Goal: Information Seeking & Learning: Learn about a topic

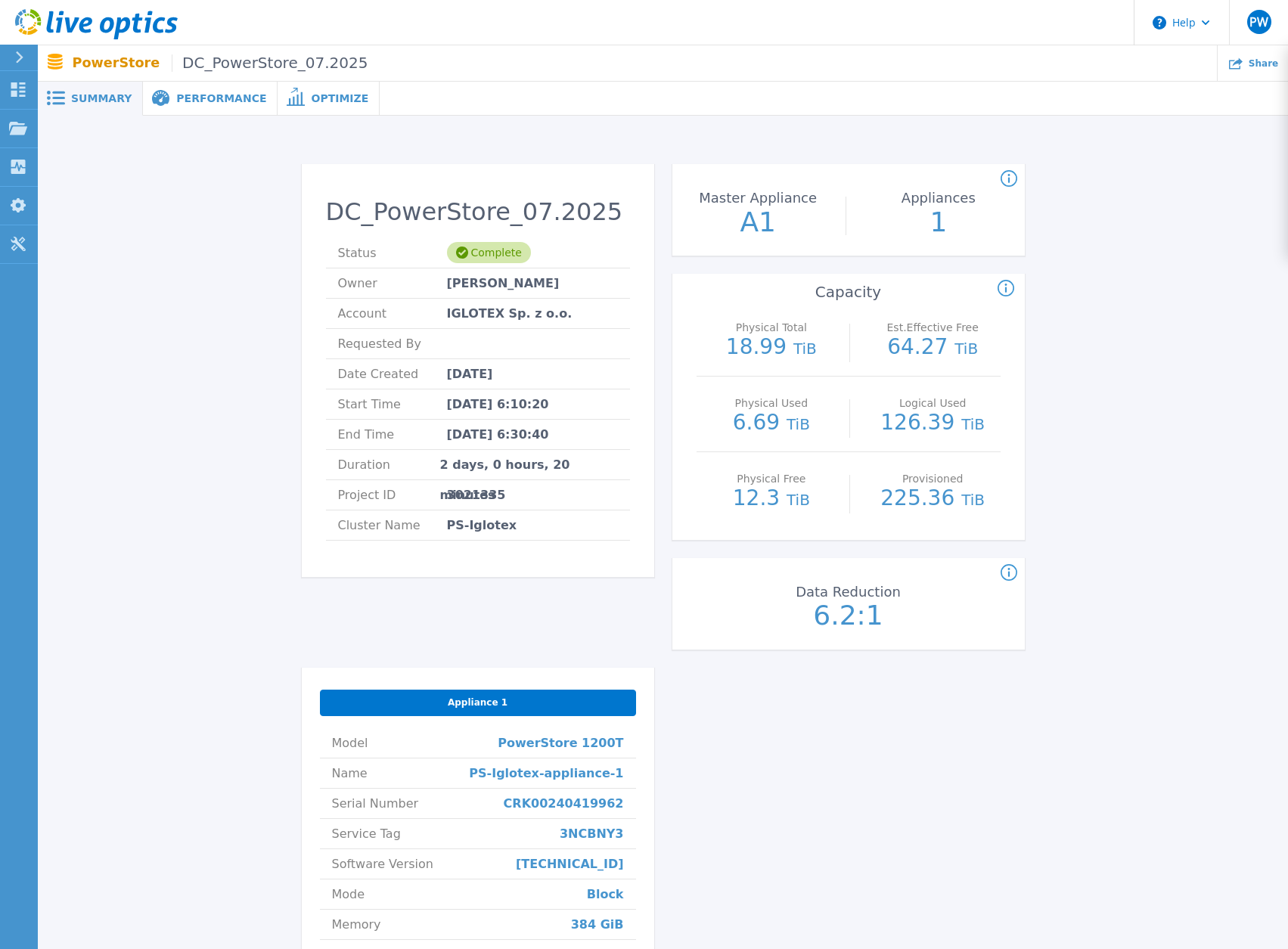
click at [196, 101] on span "Performance" at bounding box center [222, 98] width 90 height 11
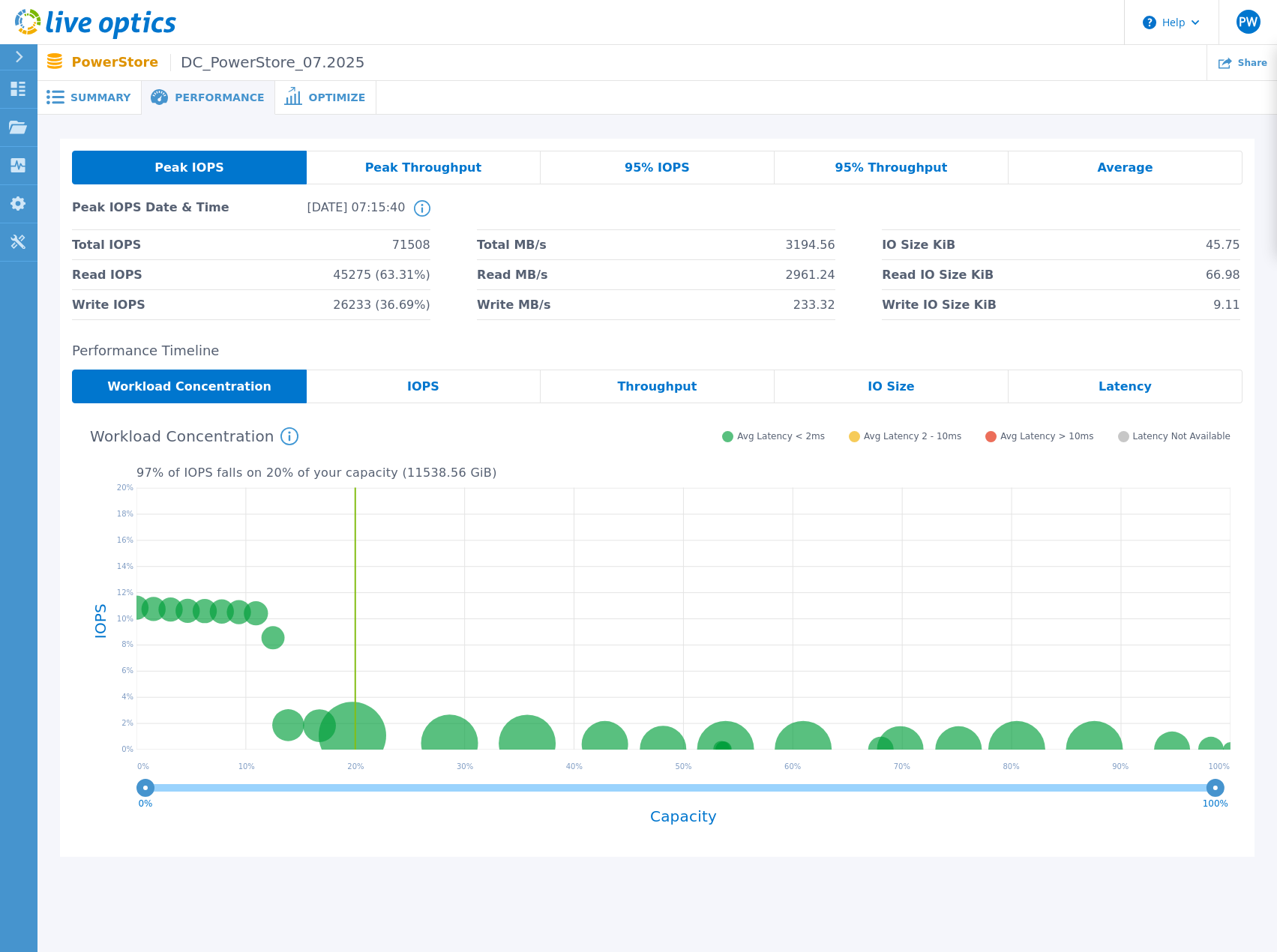
click at [308, 98] on span "Optimize" at bounding box center [337, 97] width 57 height 11
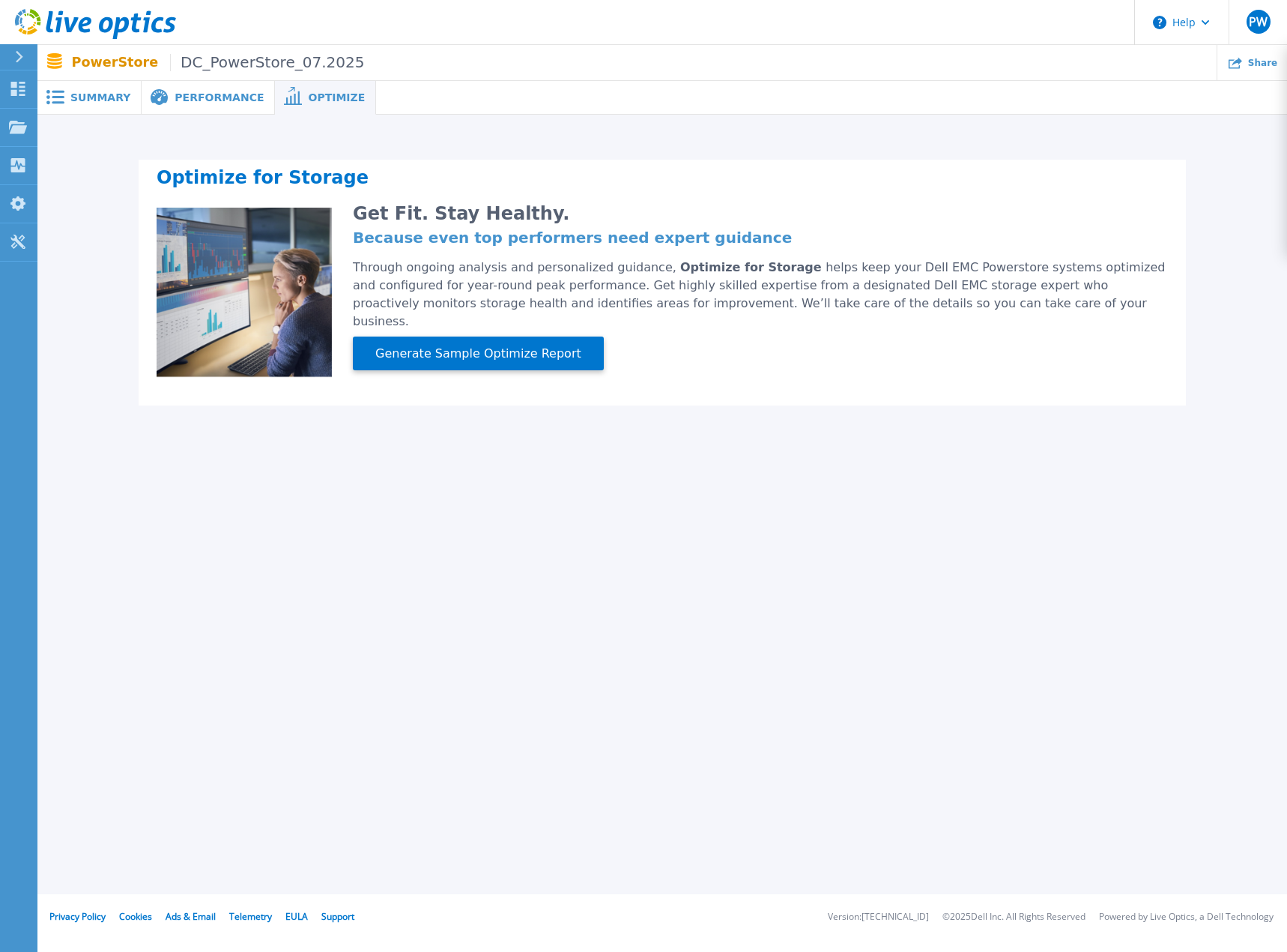
click at [193, 94] on span "Performance" at bounding box center [220, 97] width 89 height 11
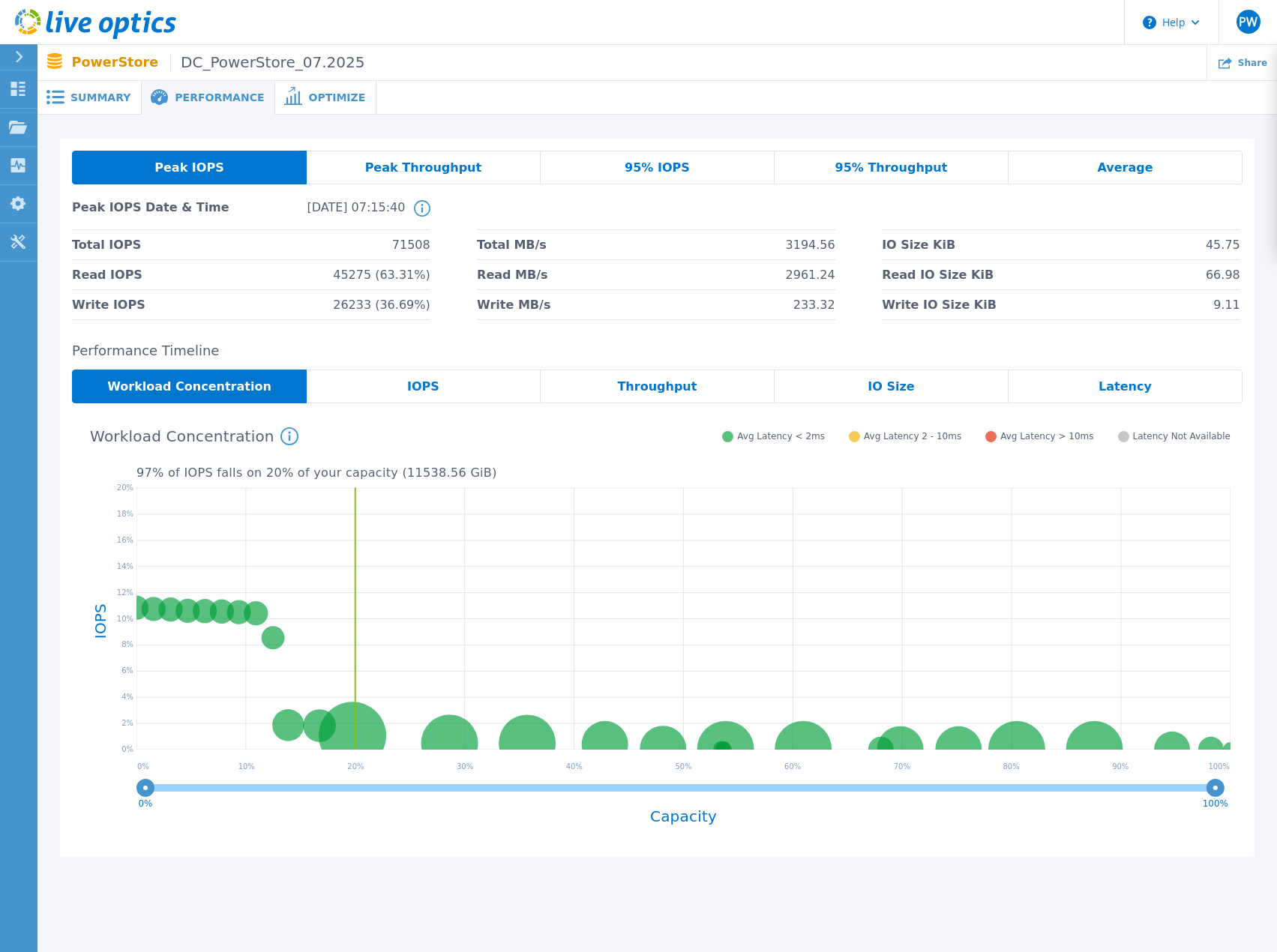
click at [94, 95] on span "Summary" at bounding box center [101, 97] width 60 height 11
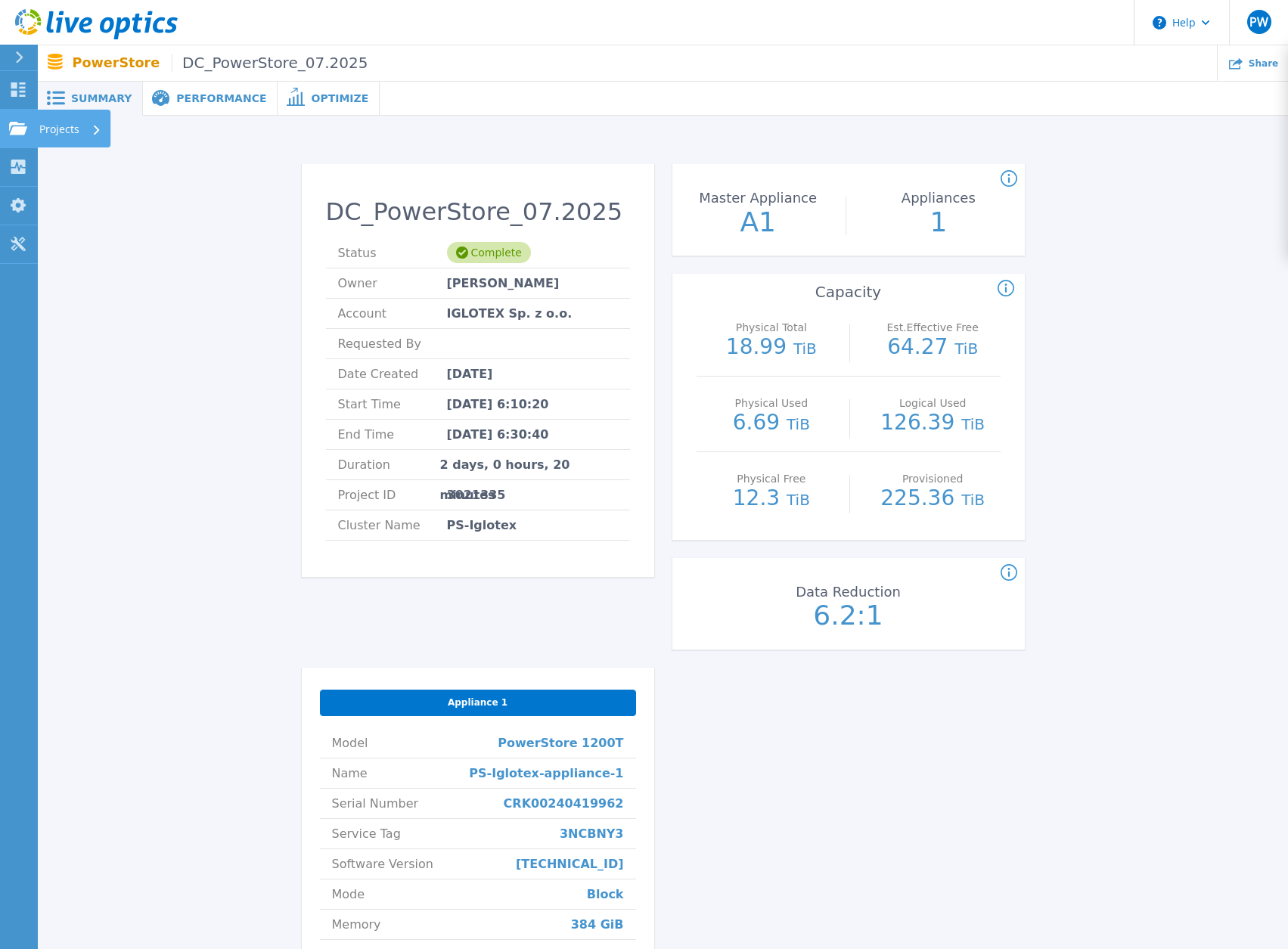
click at [12, 121] on div at bounding box center [18, 128] width 18 height 14
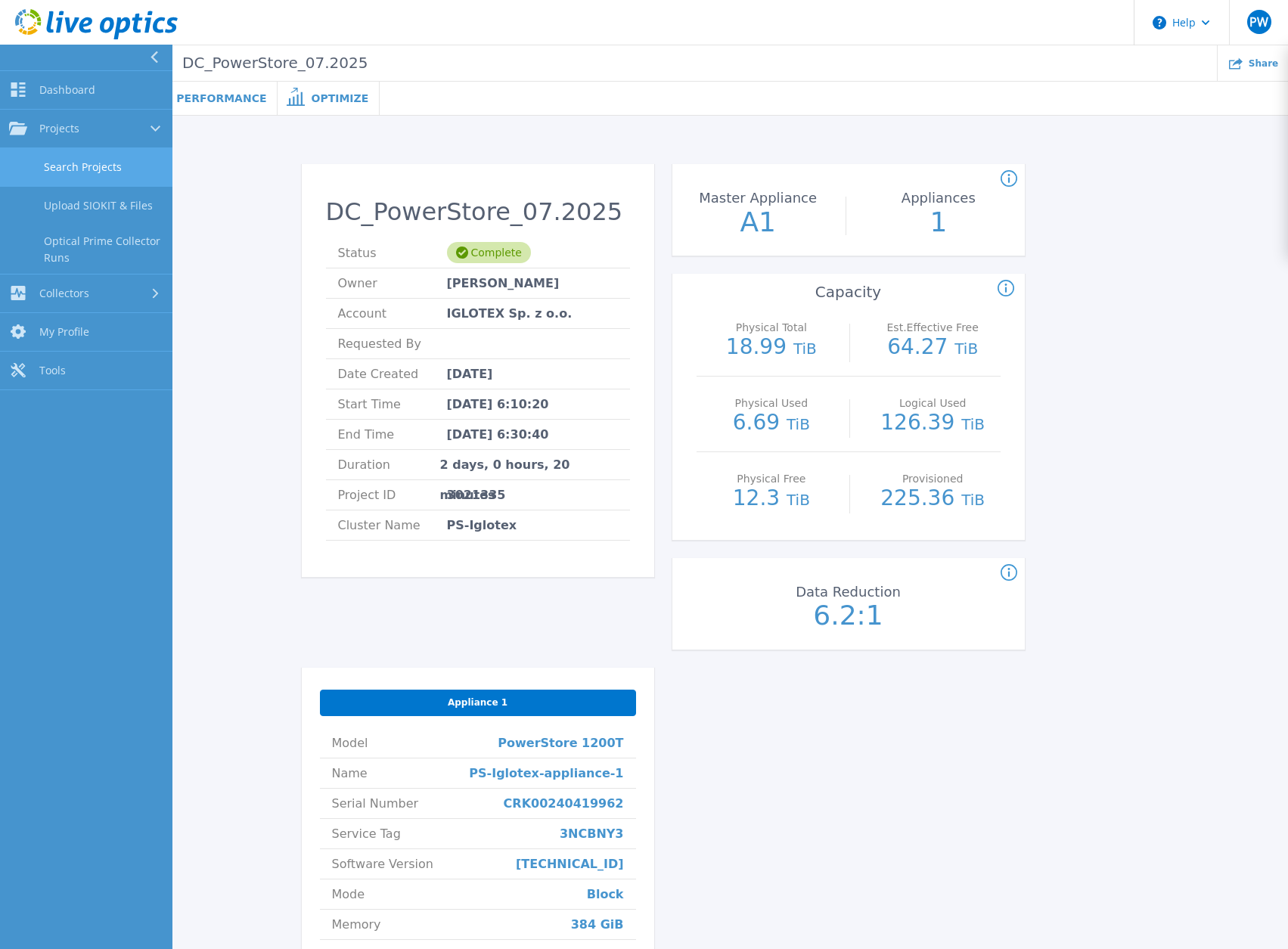
click at [90, 174] on link "Search Projects" at bounding box center [86, 167] width 172 height 39
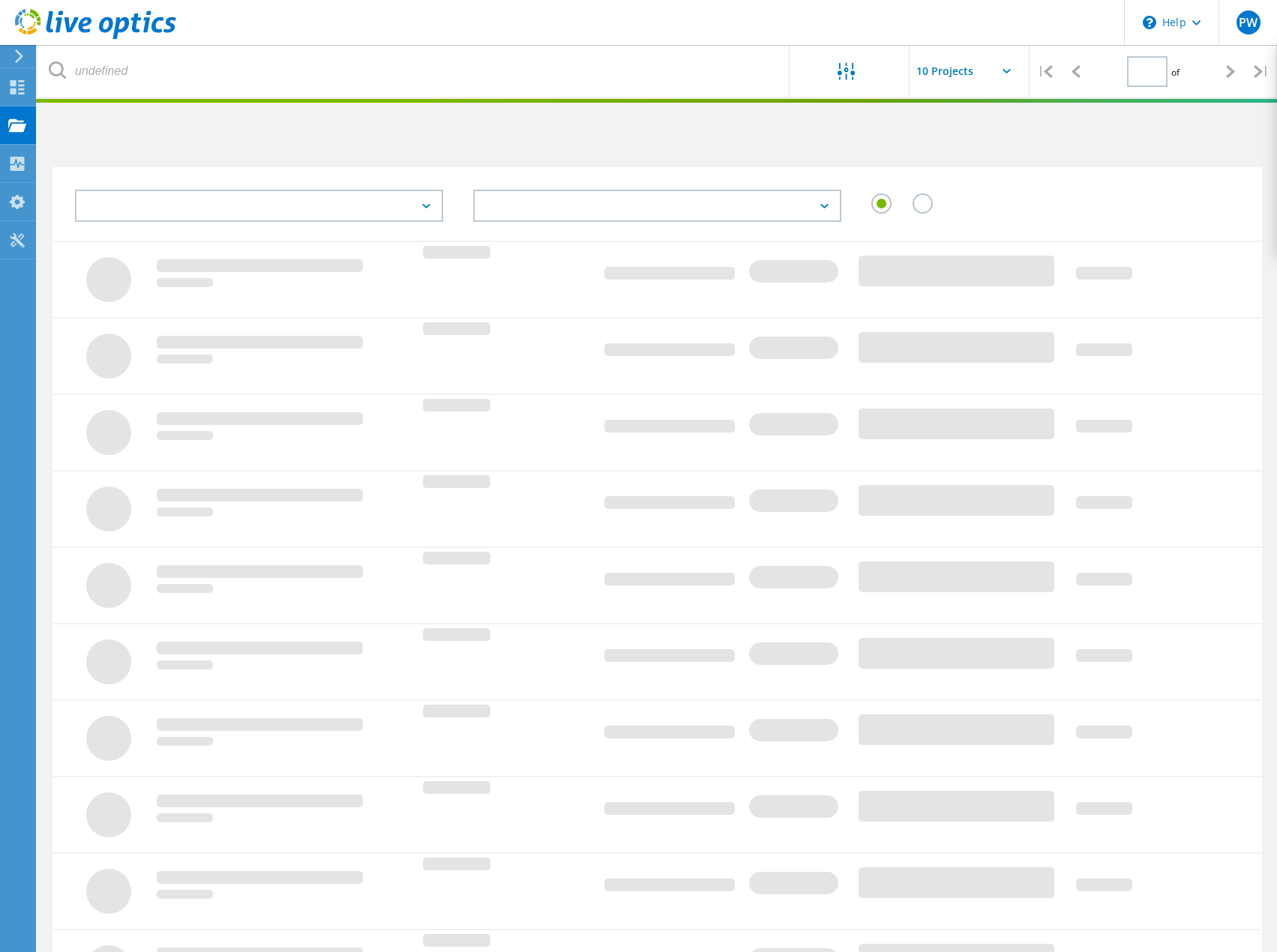
type input "1"
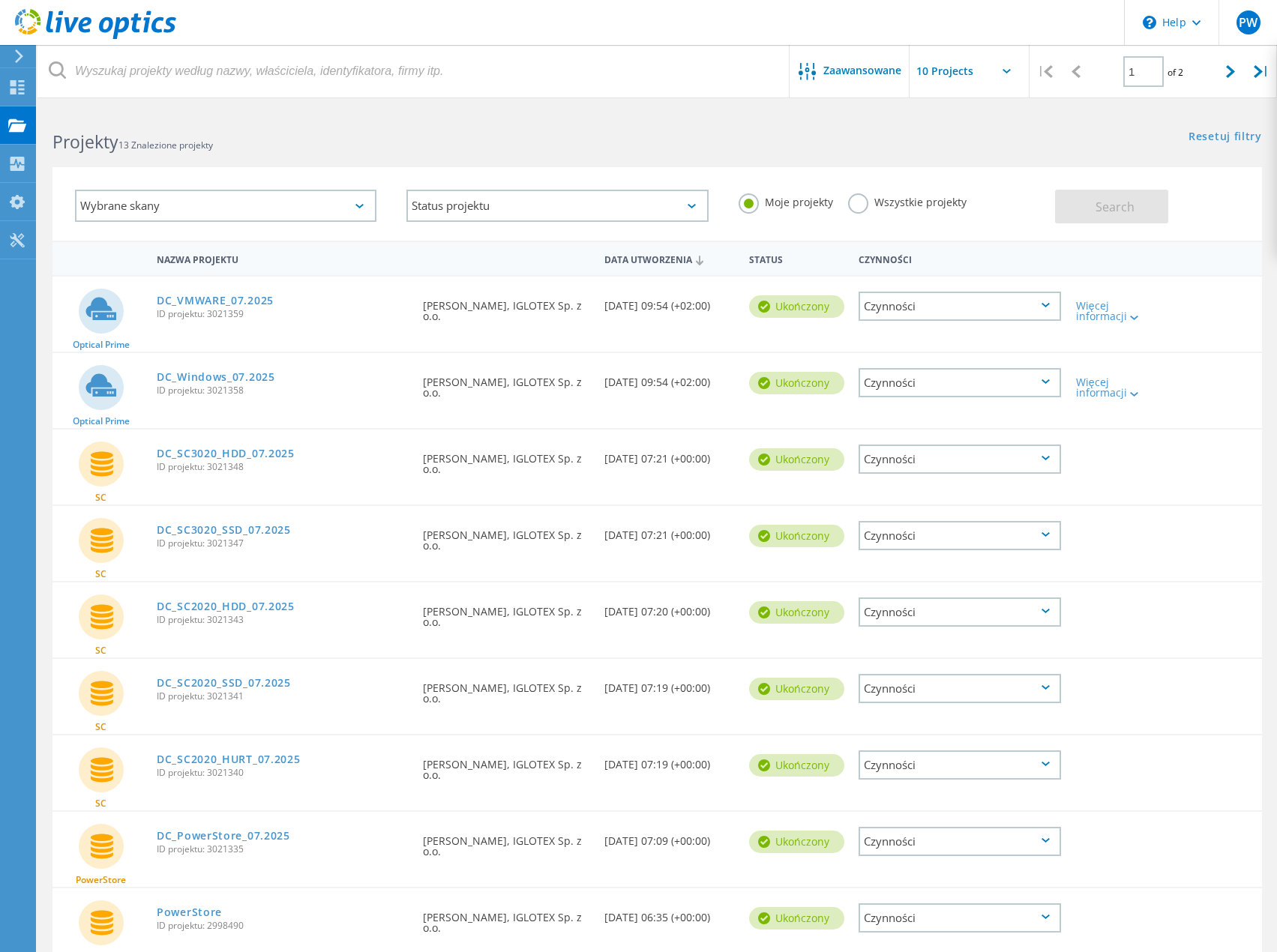
scroll to position [148, 0]
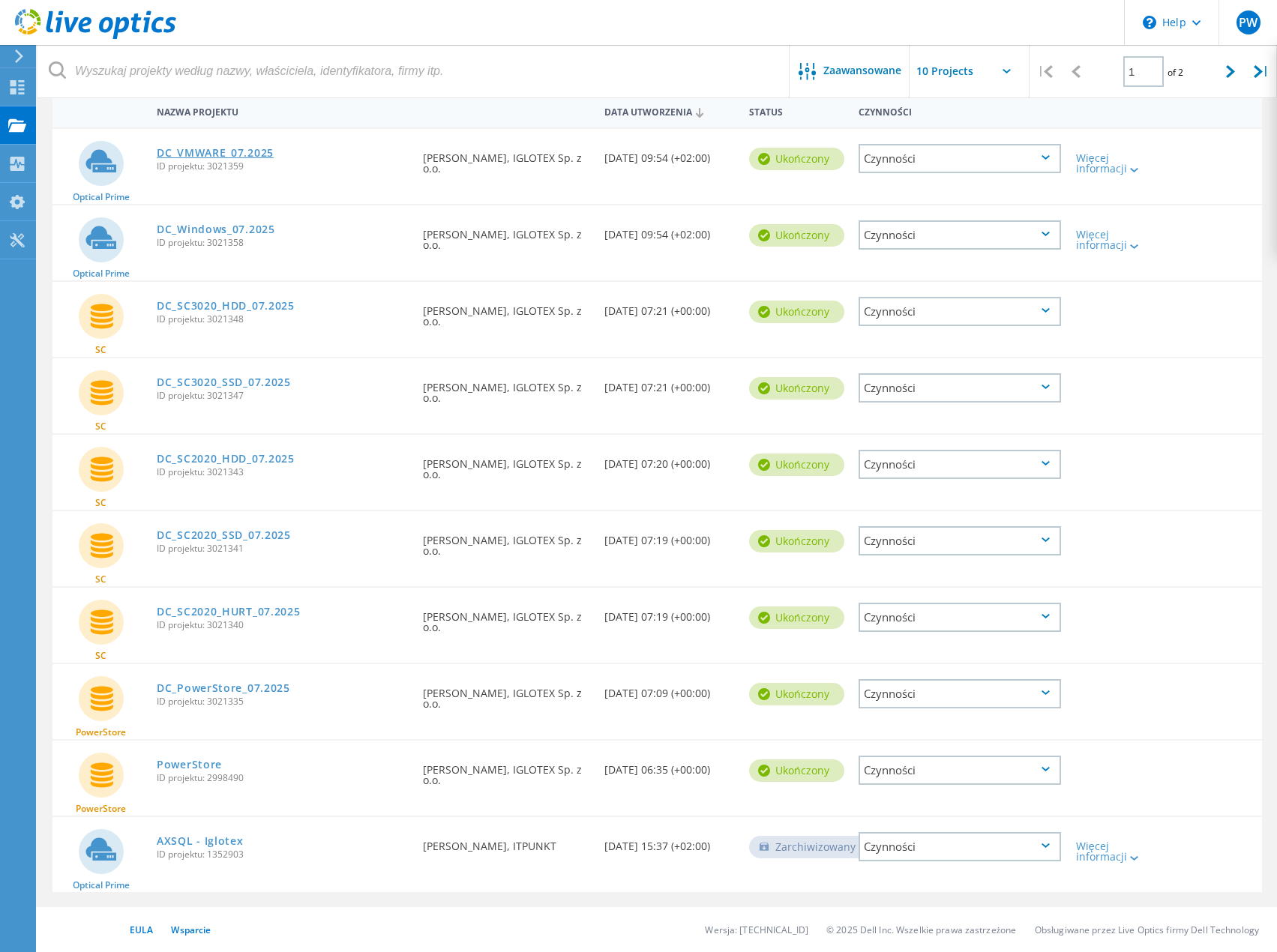
click at [237, 151] on link "DC_VMWARE_07.2025" at bounding box center [216, 153] width 117 height 11
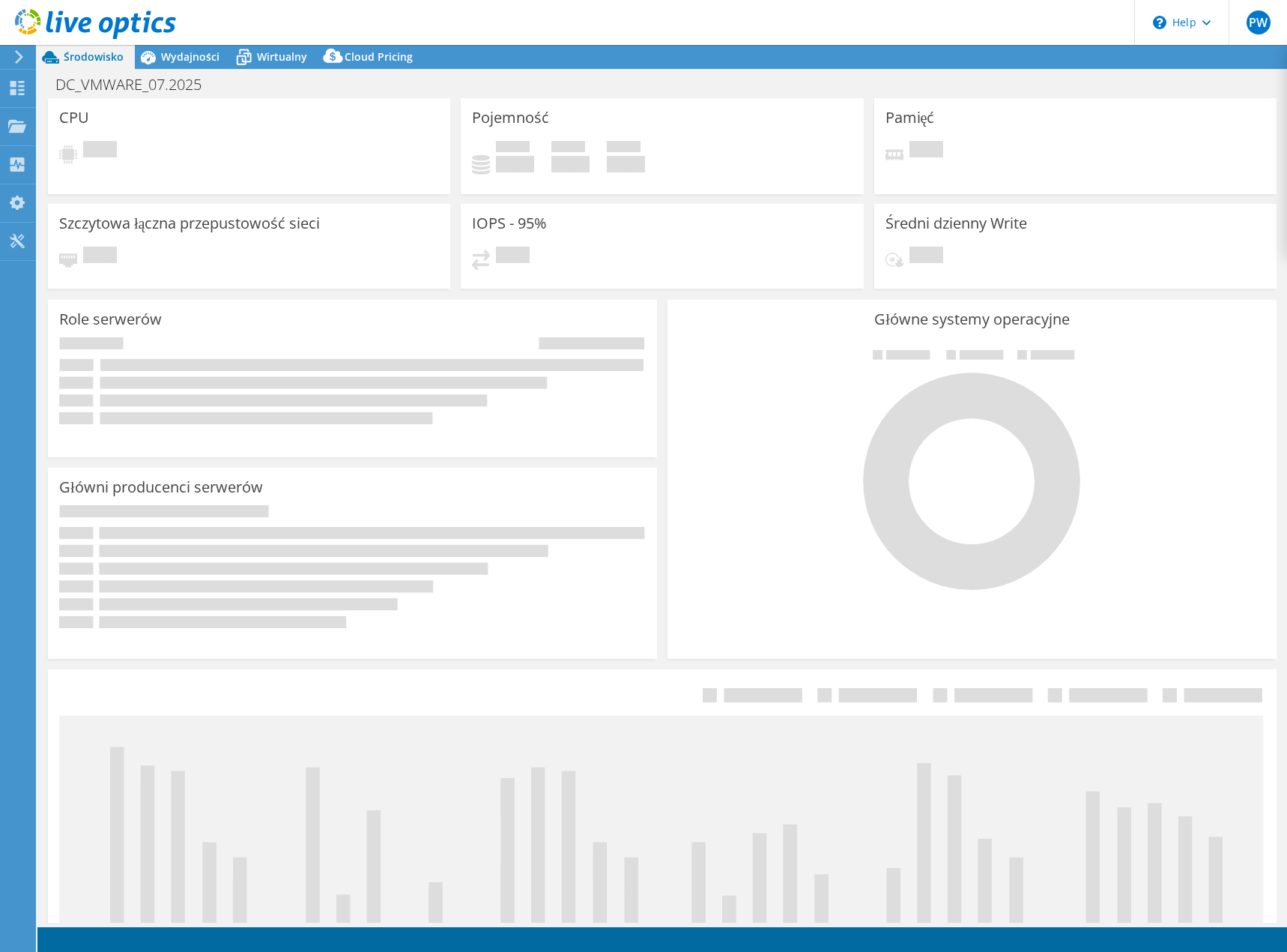
select select "USD"
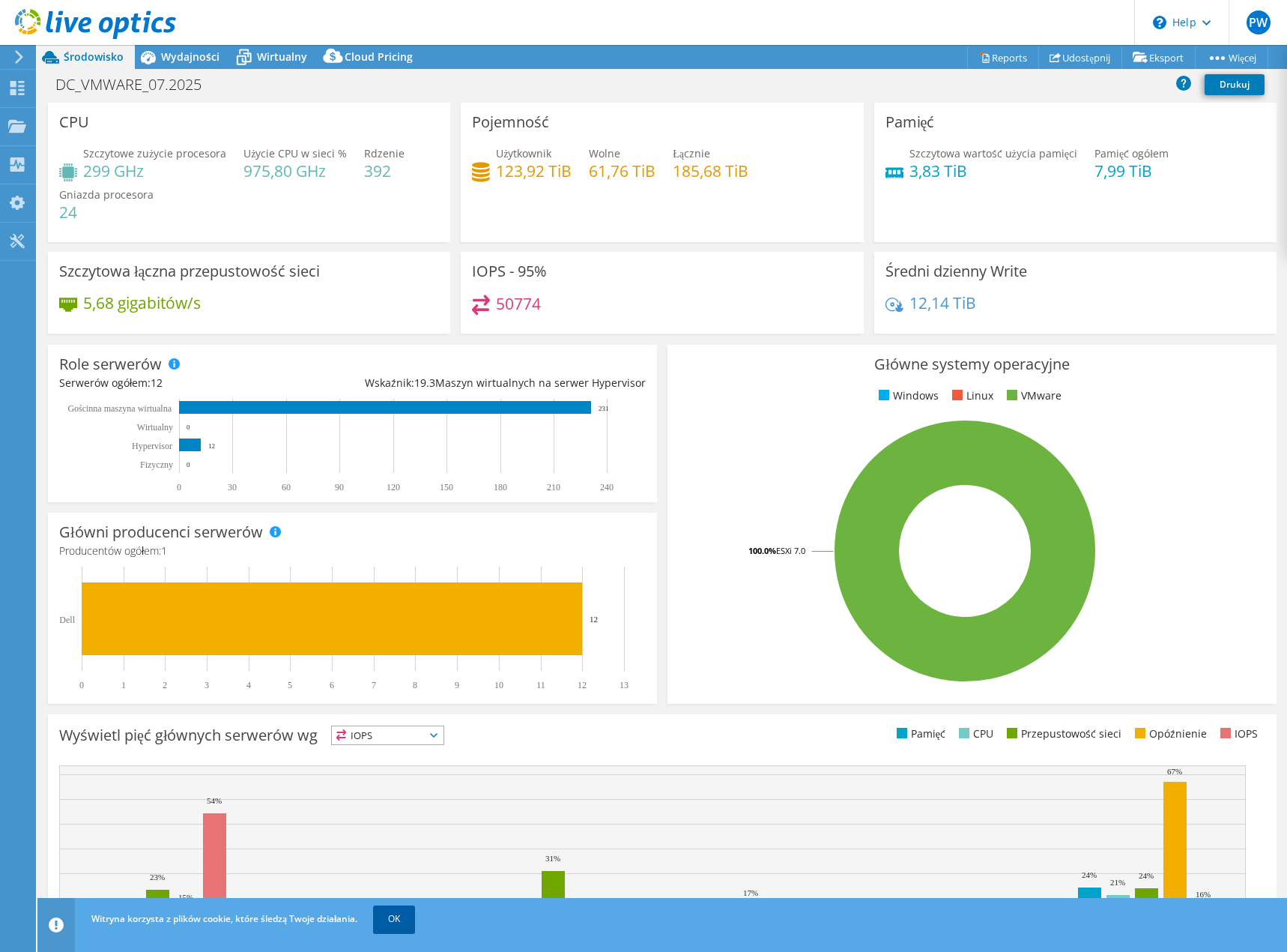
click at [389, 917] on link "OK" at bounding box center [394, 918] width 42 height 27
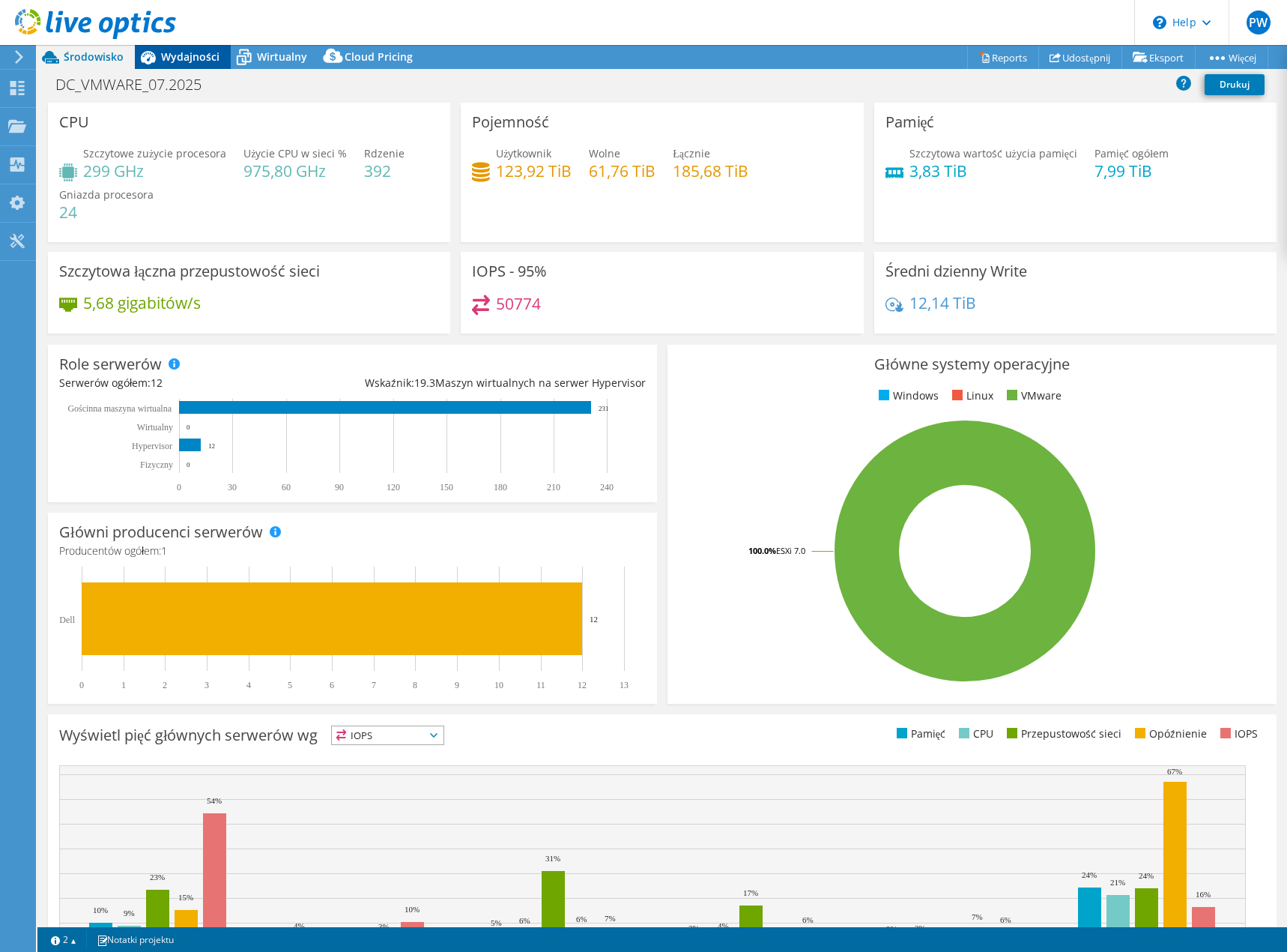
click at [167, 60] on span "Wydajności" at bounding box center [190, 57] width 59 height 15
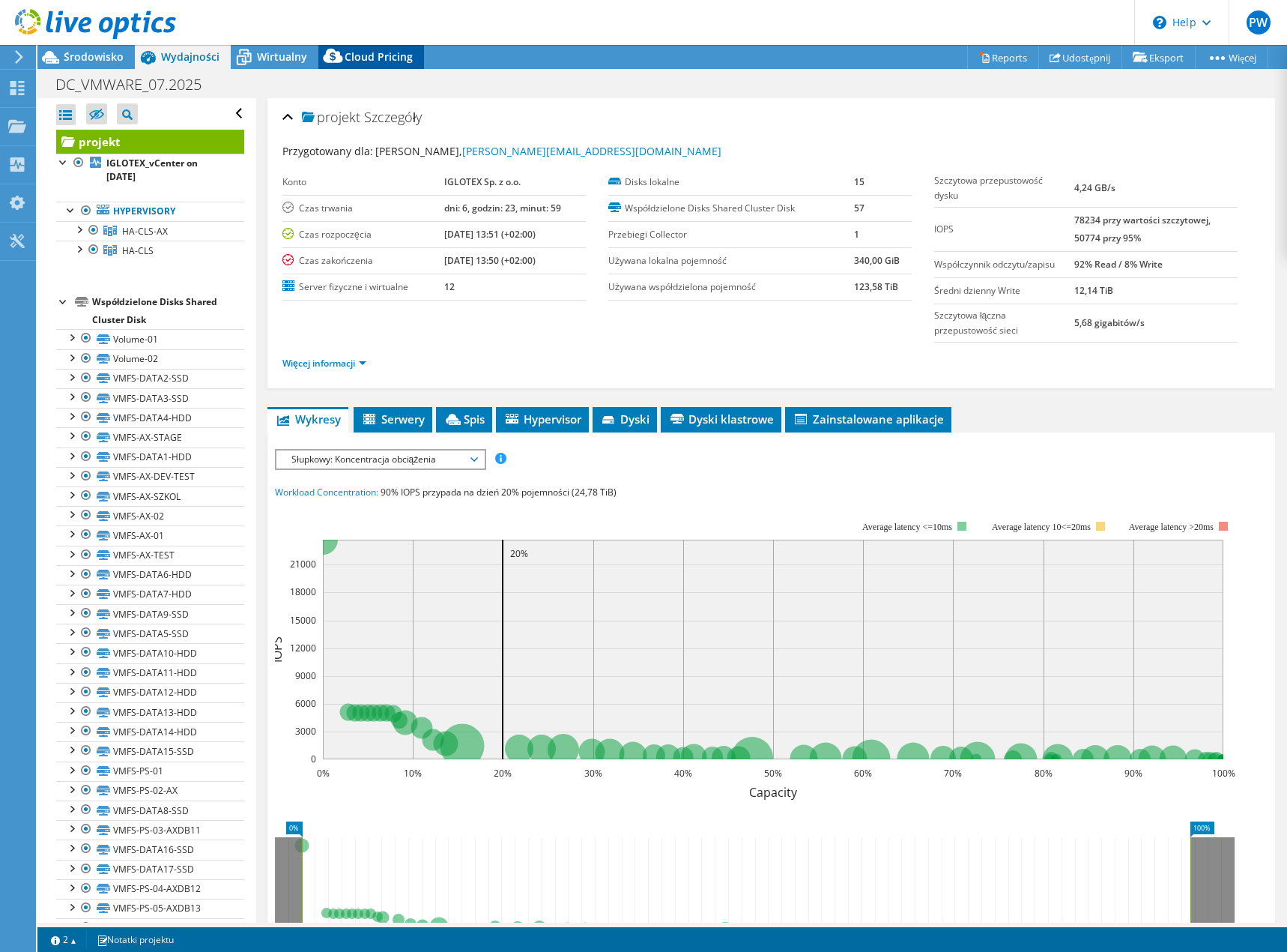
click at [380, 51] on span "Cloud Pricing" at bounding box center [379, 57] width 68 height 15
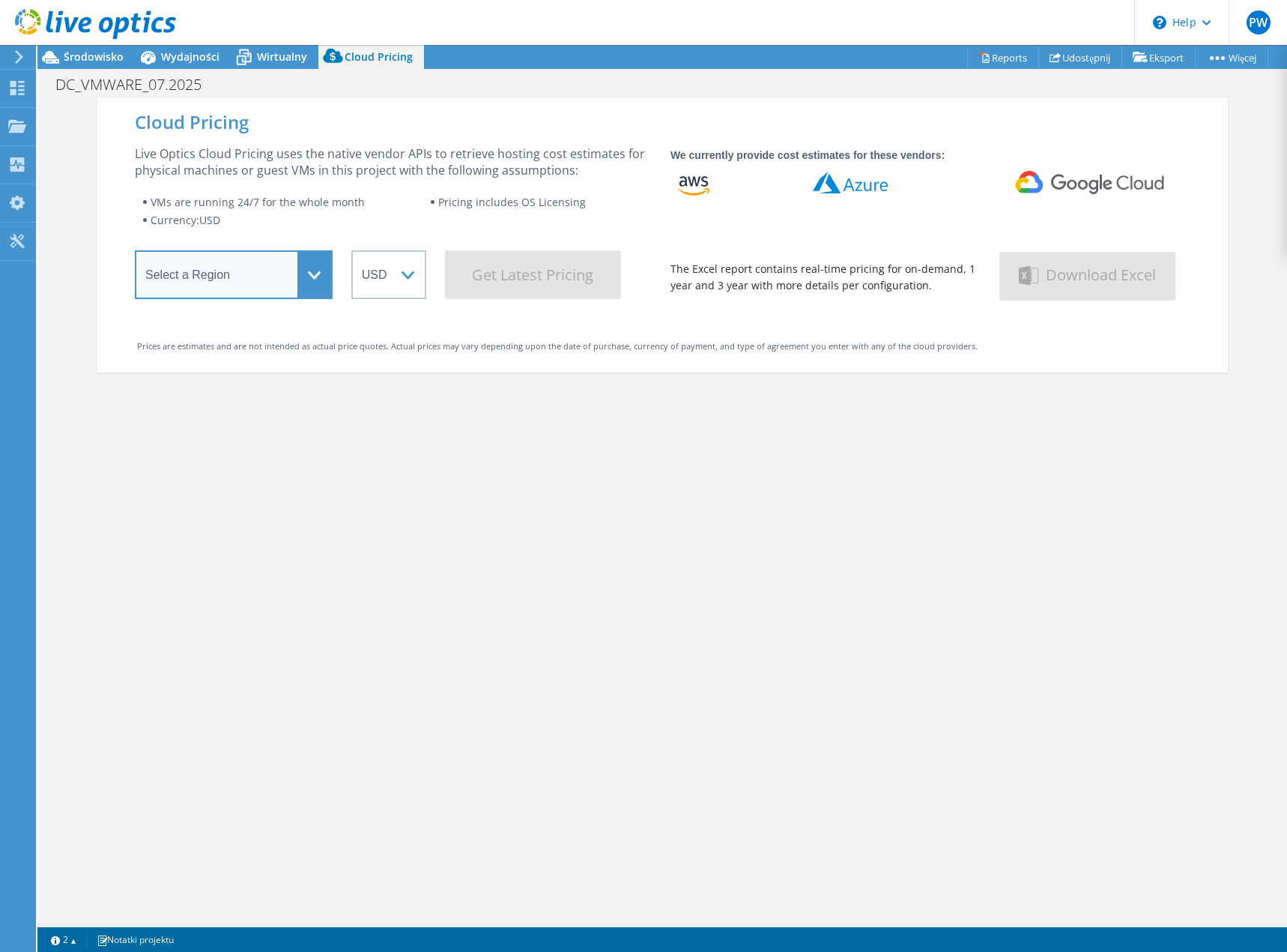
click at [285, 280] on select "Select a Region Asia Pacific (Hong Kong) Asia Pacific (Mumbai) Asia Pacific (Se…" at bounding box center [233, 275] width 198 height 49
select select "EUFrankfurt"
click at [135, 255] on select "Select a Region Asia Pacific (Hong Kong) Asia Pacific (Mumbai) Asia Pacific (Se…" at bounding box center [233, 275] width 198 height 49
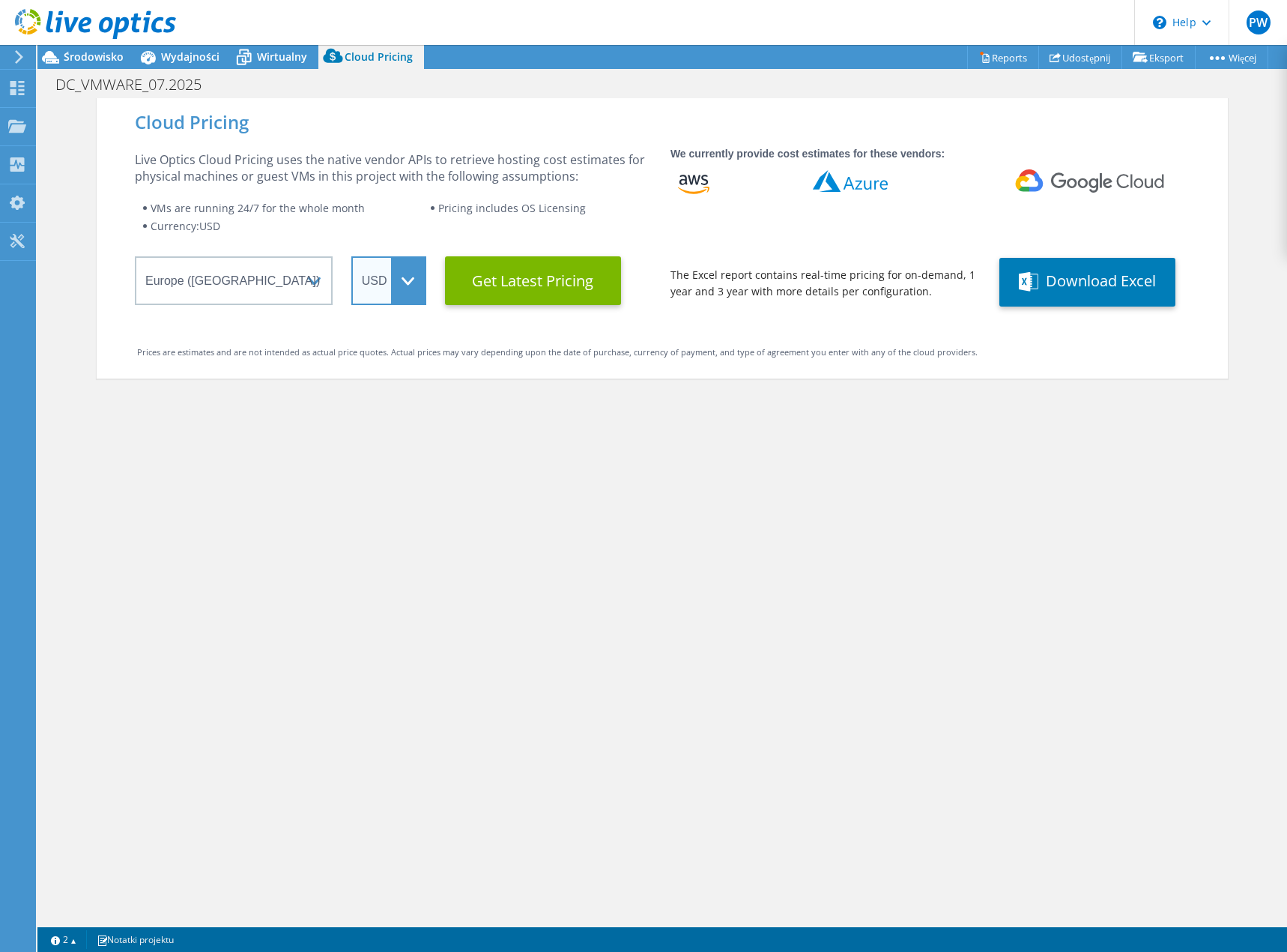
click at [384, 289] on select "ARS AUD BRL CAD CHF CLP CNY DKK EUR GBP HKD HUF INR JPY MXN MYR NOK NZD PEN SEK…" at bounding box center [389, 280] width 75 height 49
click at [351, 256] on select "ARS AUD BRL CAD CHF CLP CNY DKK EUR GBP HKD HUF INR JPY MXN MYR NOK NZD PEN SEK…" at bounding box center [389, 280] width 75 height 49
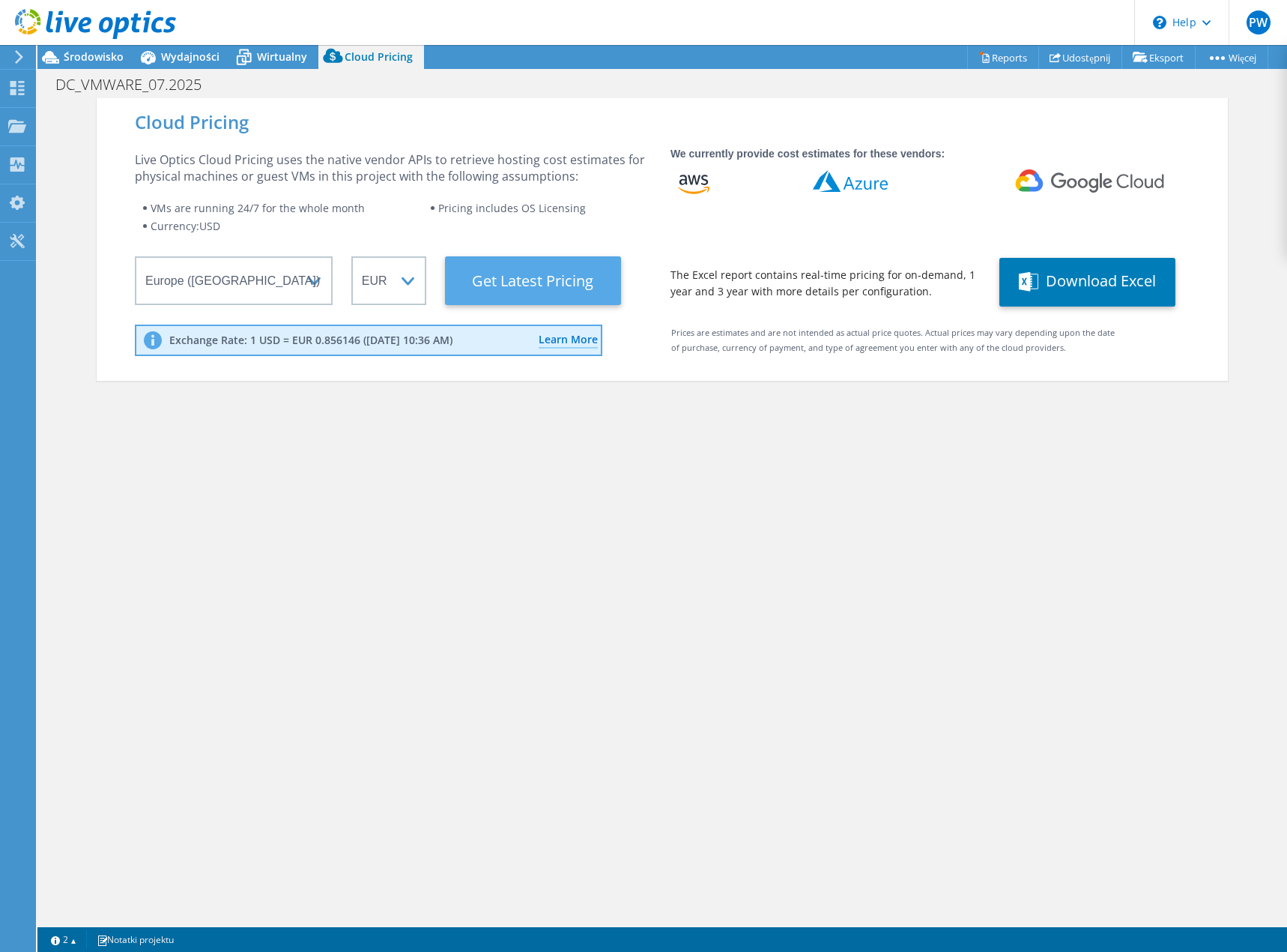
click at [533, 282] on Latest "Get Latest Pricing" at bounding box center [533, 280] width 176 height 49
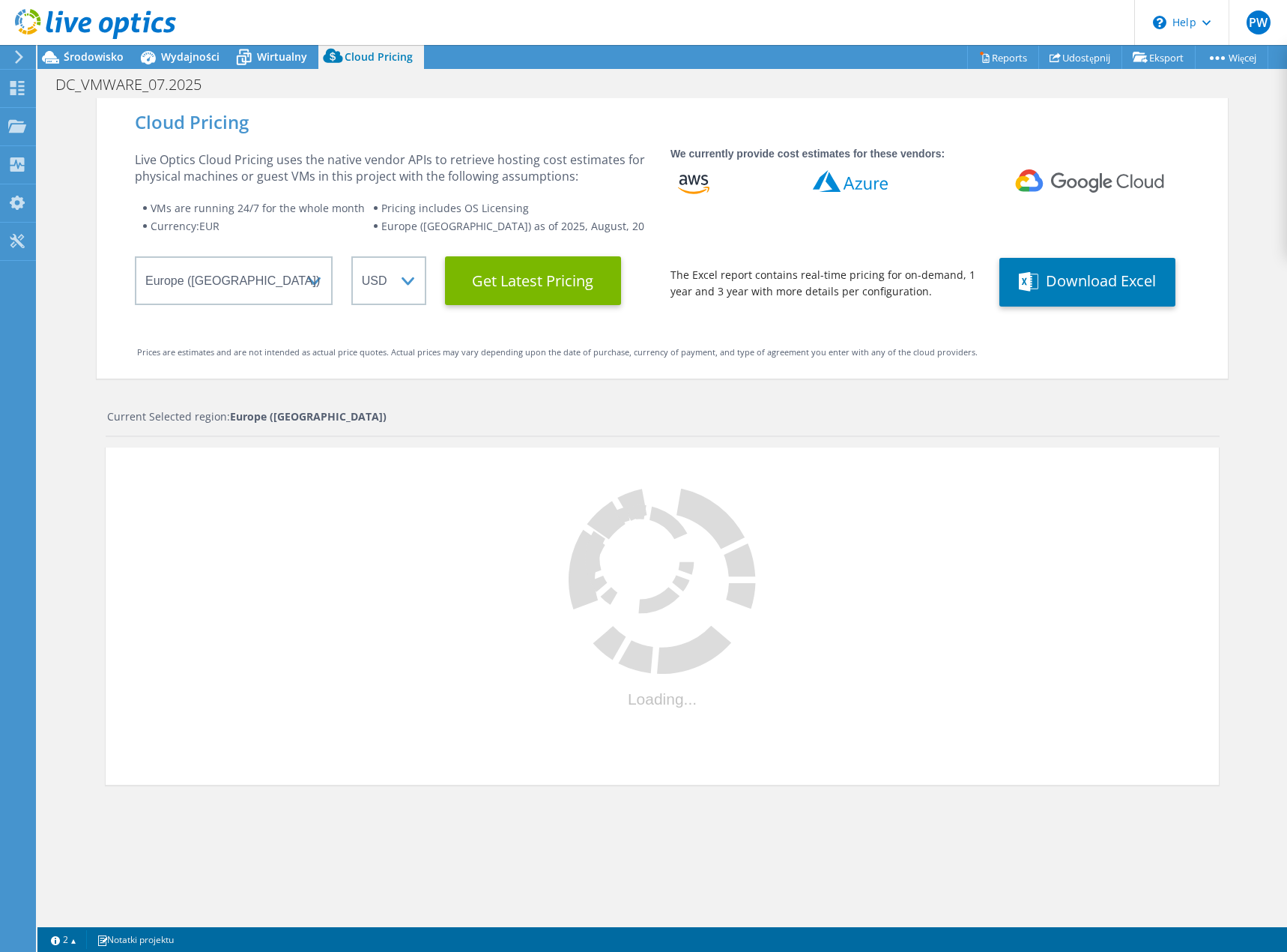
select select "EUR"
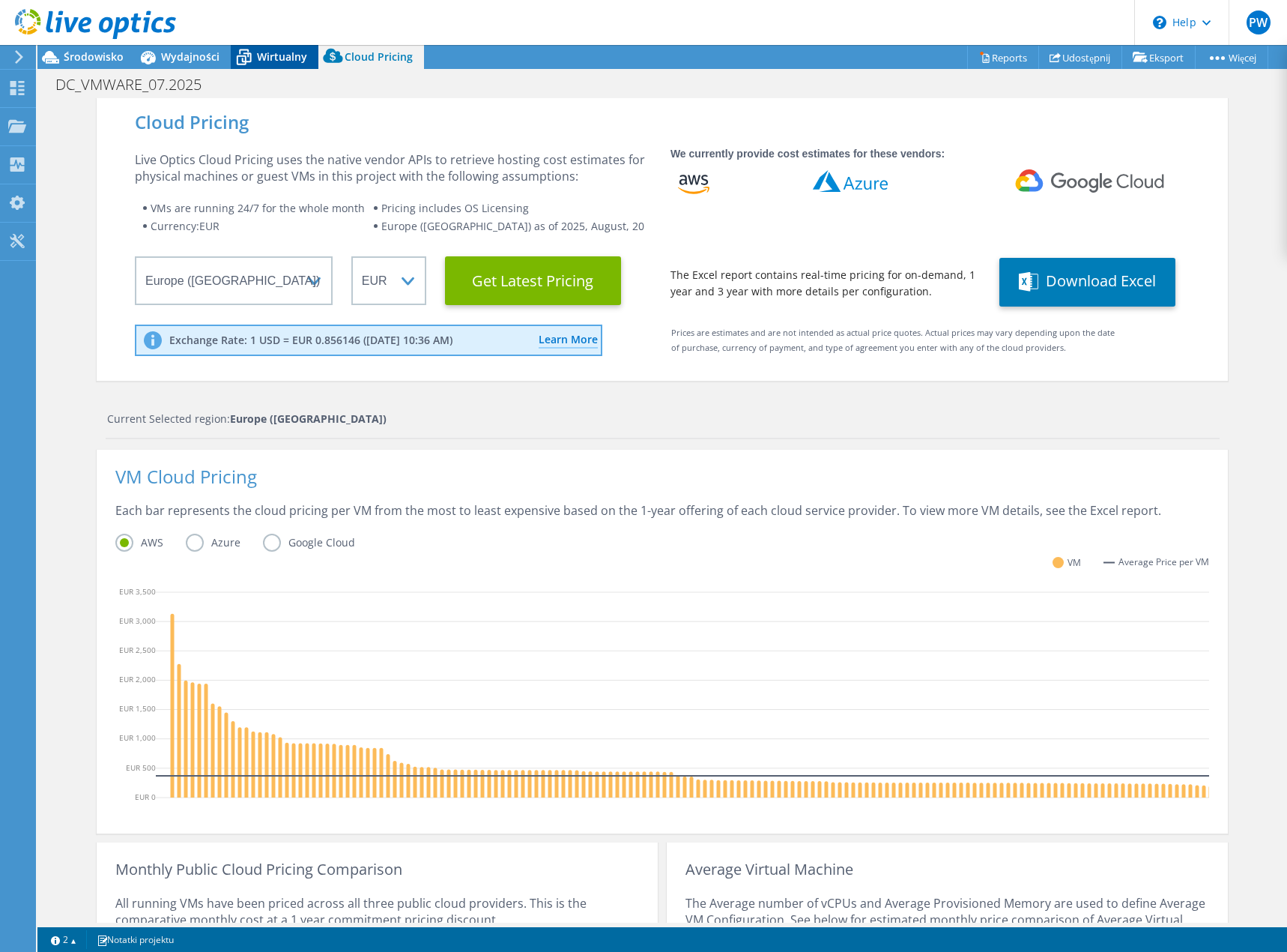
click at [258, 57] on span "Wirtualny" at bounding box center [282, 57] width 50 height 15
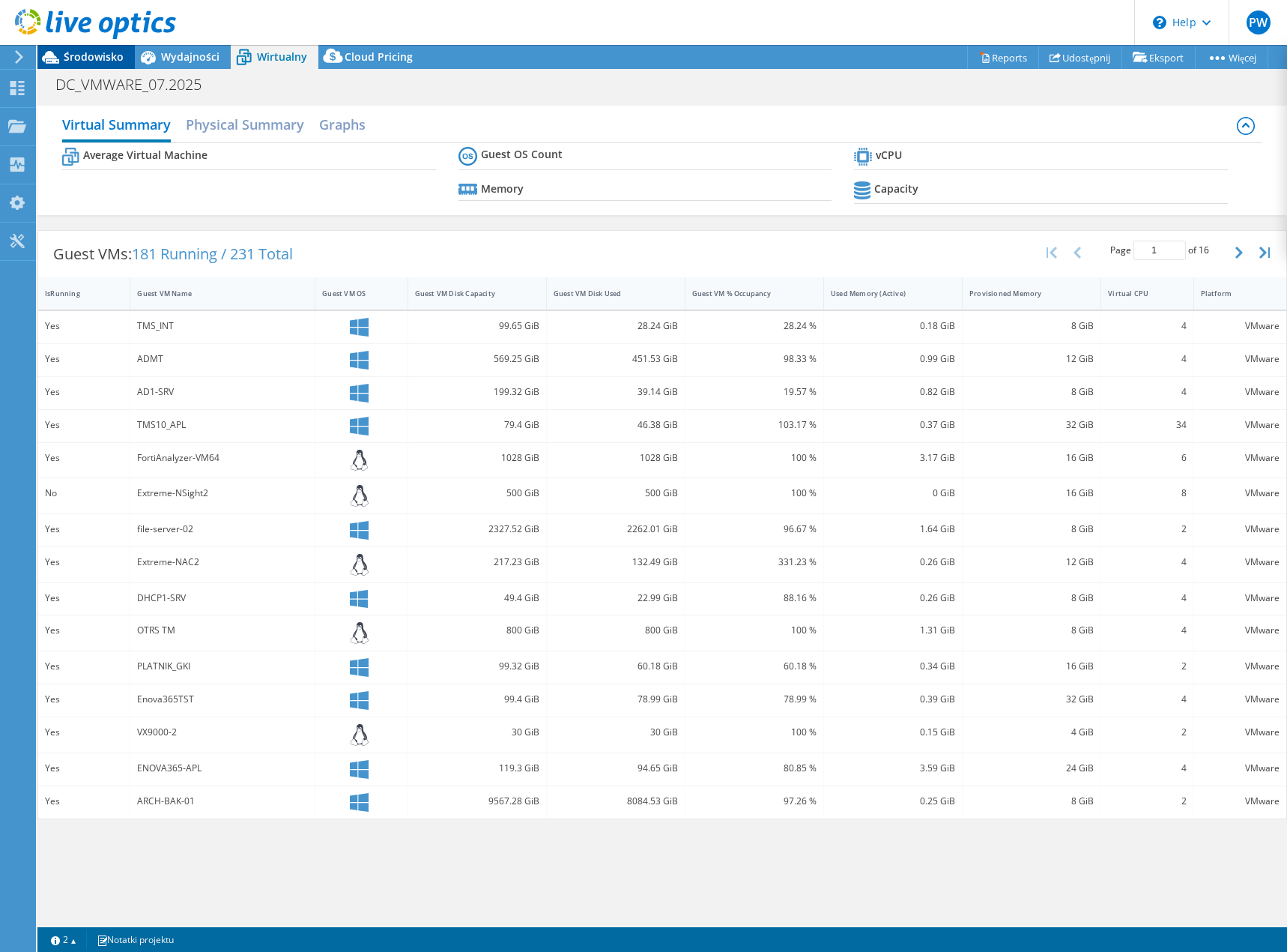
click at [77, 53] on span "Środowisko" at bounding box center [93, 57] width 60 height 15
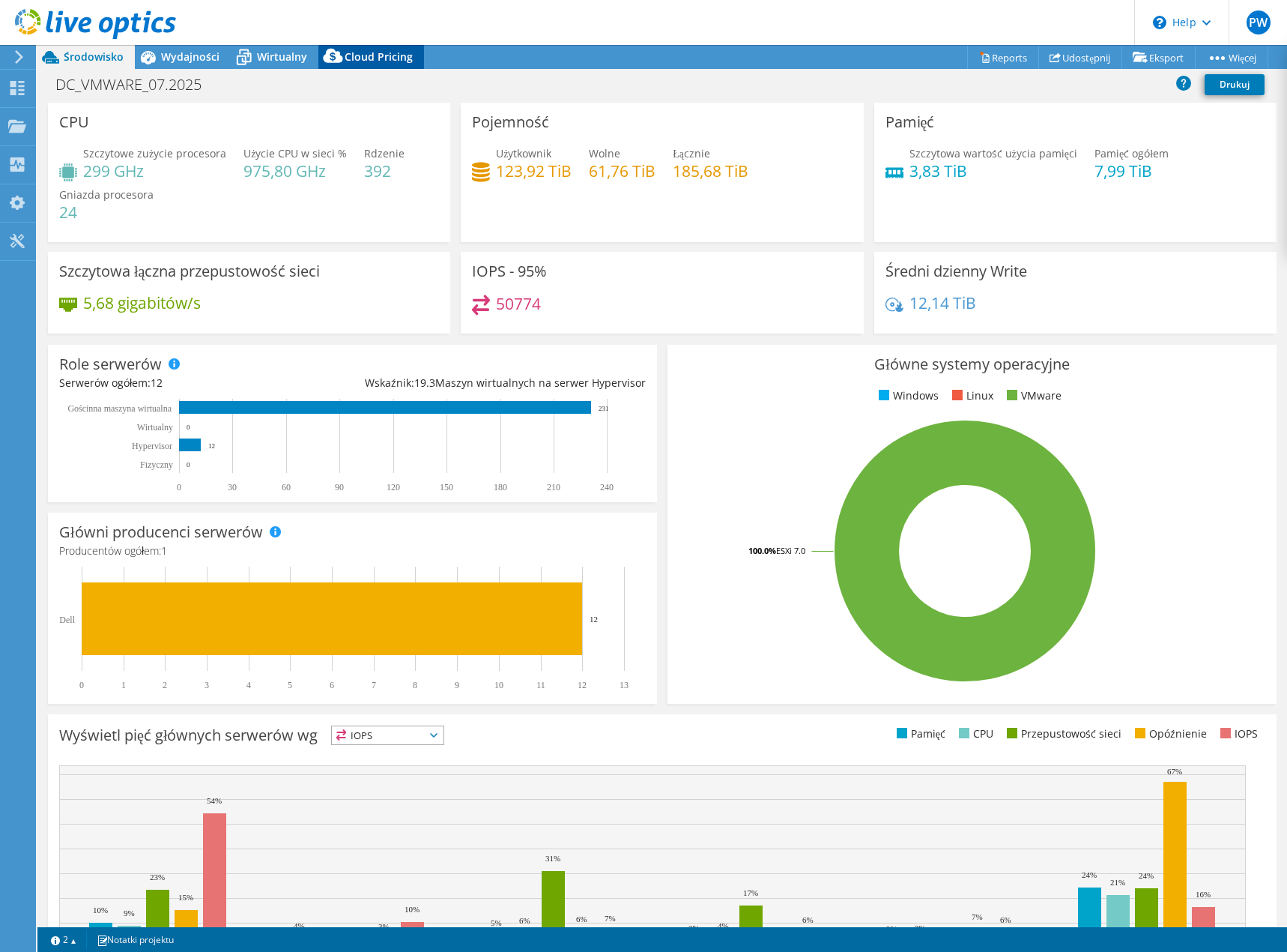
click at [386, 51] on span "Cloud Pricing" at bounding box center [379, 57] width 68 height 15
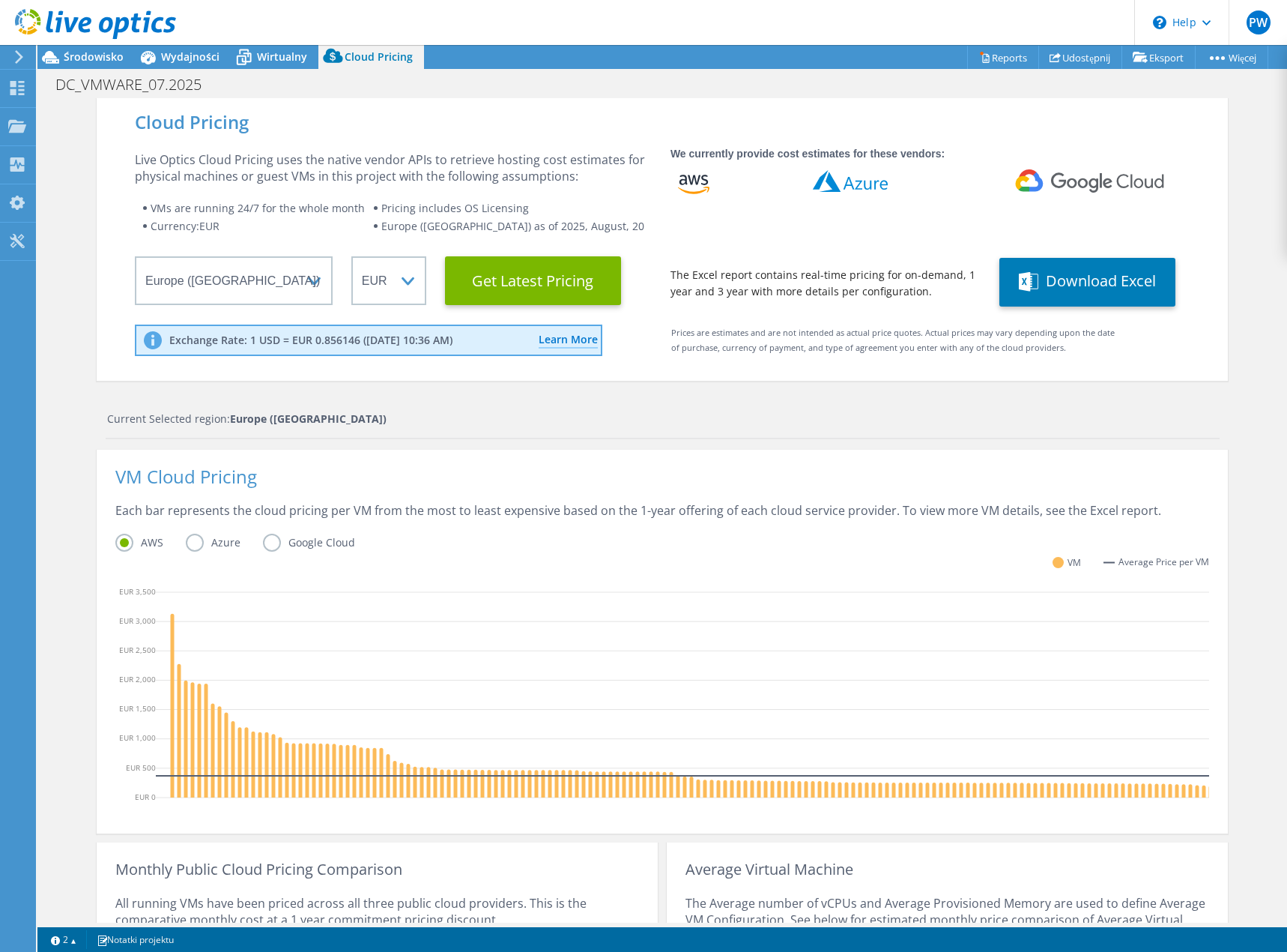
click at [187, 545] on label "Azure" at bounding box center [224, 542] width 77 height 18
click at [0, 0] on input "Azure" at bounding box center [0, 0] width 0 height 0
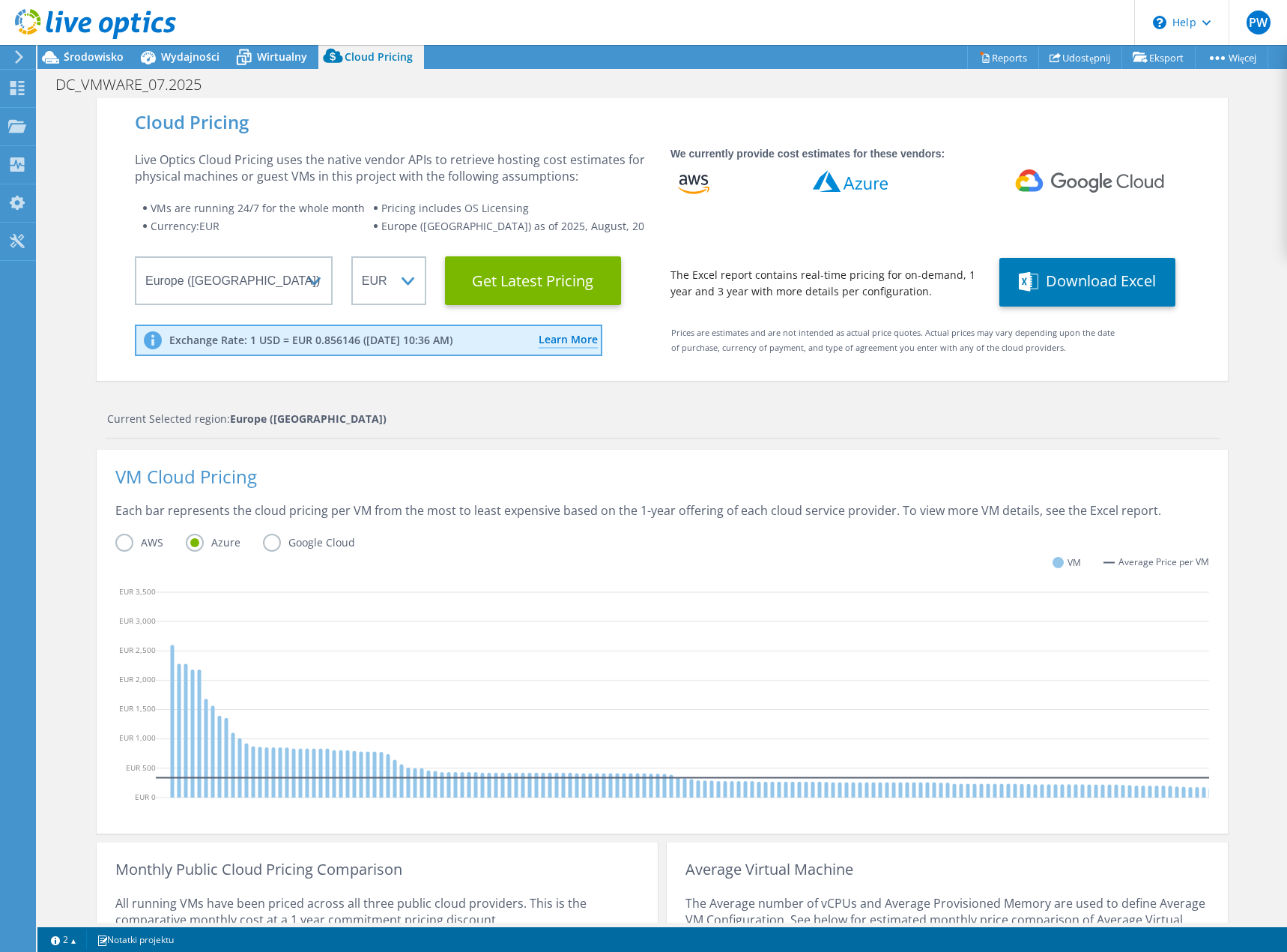
click at [122, 541] on label "AWS" at bounding box center [150, 542] width 71 height 18
click at [0, 0] on input "AWS" at bounding box center [0, 0] width 0 height 0
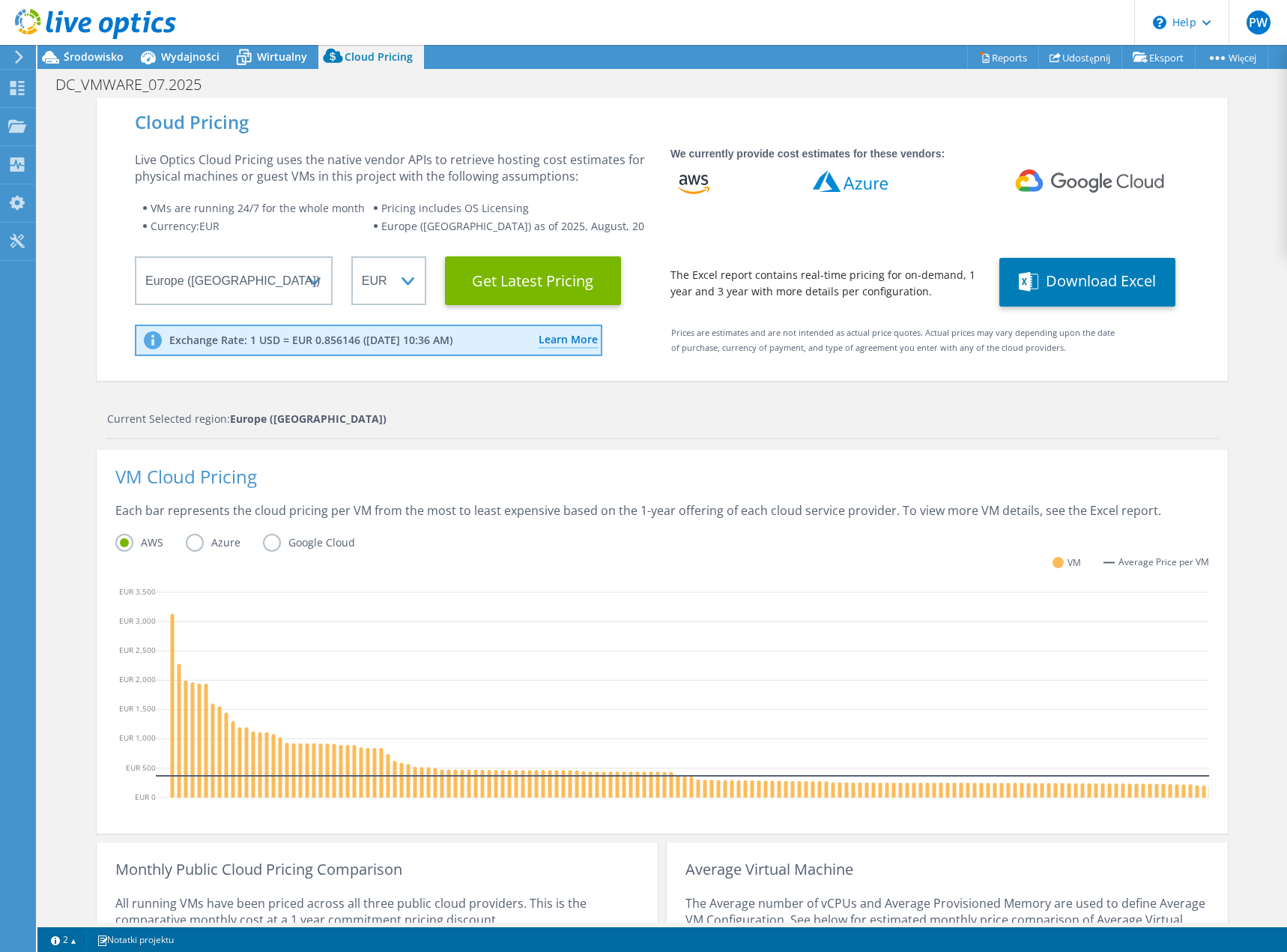
click at [189, 541] on label "Azure" at bounding box center [224, 542] width 77 height 18
click at [0, 0] on input "Azure" at bounding box center [0, 0] width 0 height 0
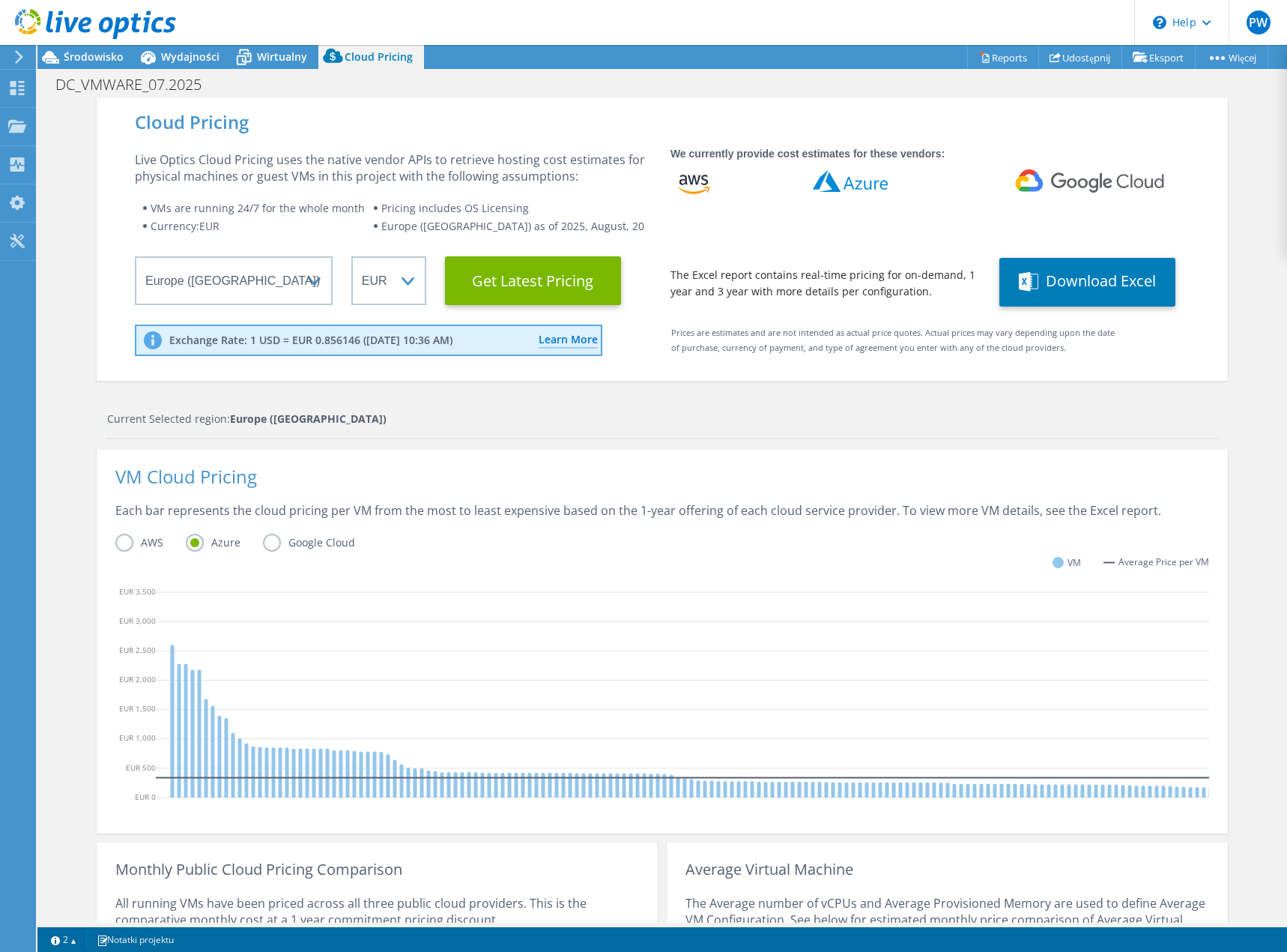
click at [122, 541] on label "AWS" at bounding box center [150, 542] width 71 height 18
click at [0, 0] on input "AWS" at bounding box center [0, 0] width 0 height 0
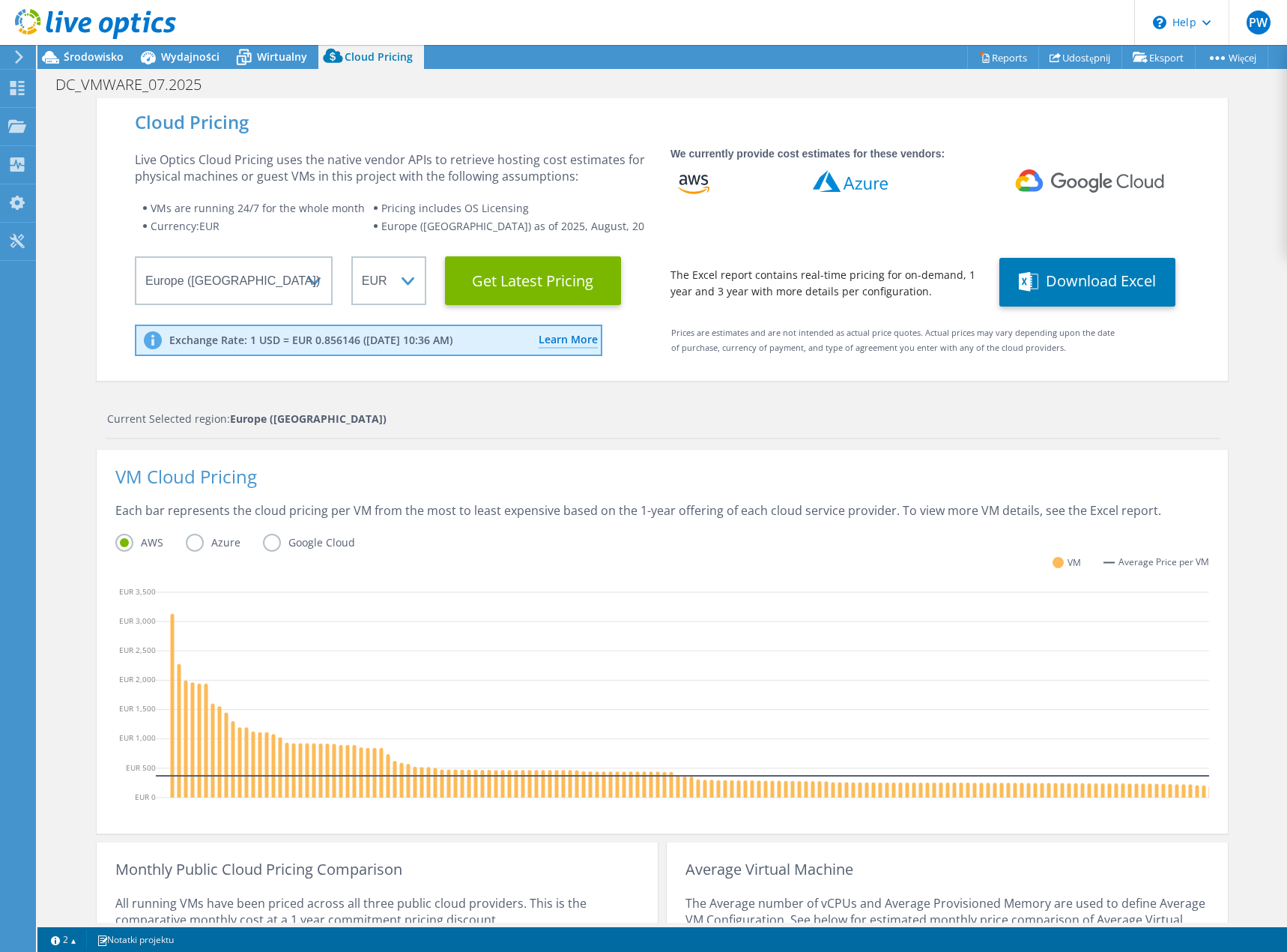
click at [190, 541] on label "Azure" at bounding box center [224, 542] width 77 height 18
click at [0, 0] on input "Azure" at bounding box center [0, 0] width 0 height 0
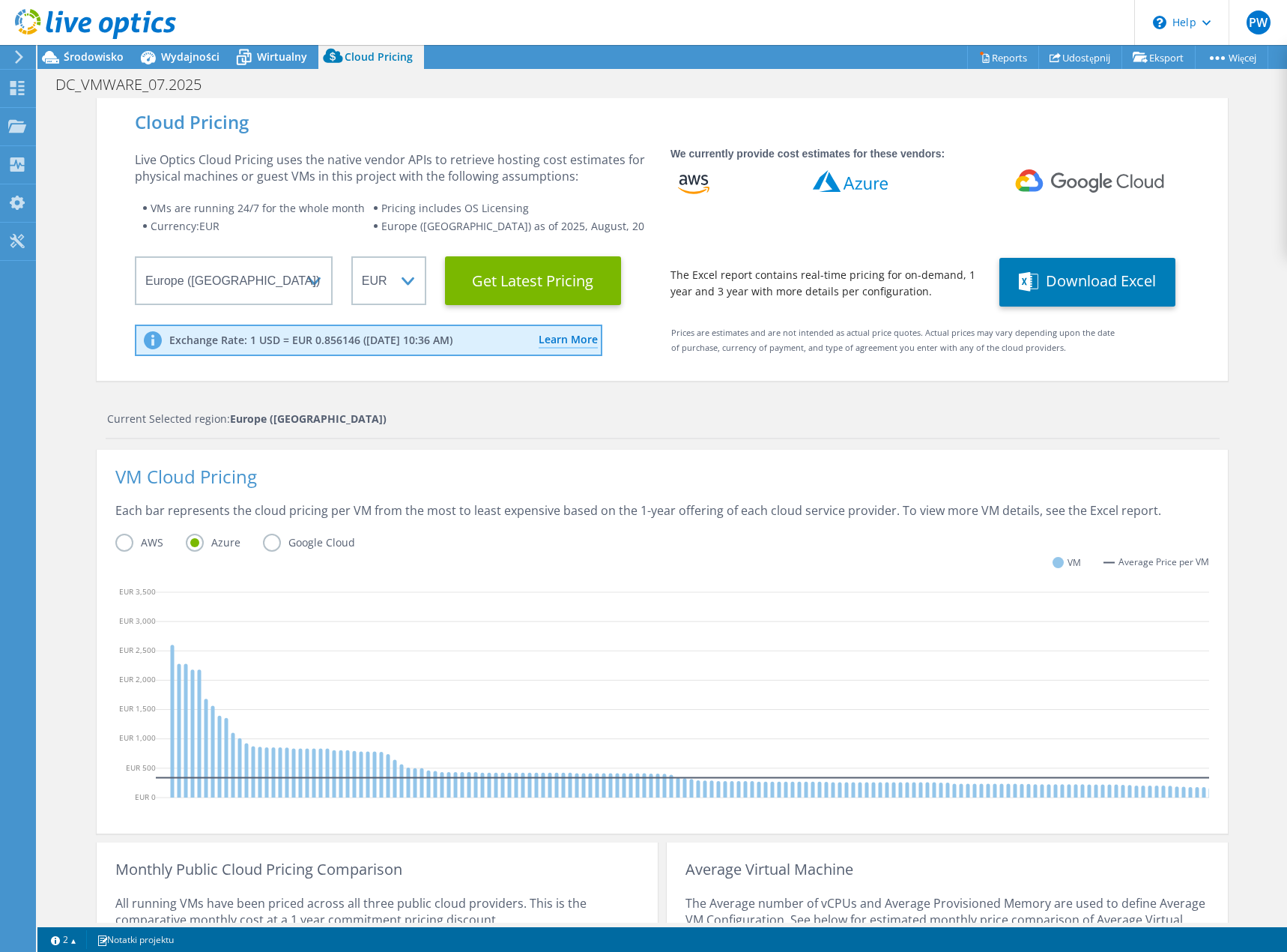
click at [269, 540] on label "Google Cloud" at bounding box center [320, 542] width 115 height 18
click at [0, 0] on input "Google Cloud" at bounding box center [0, 0] width 0 height 0
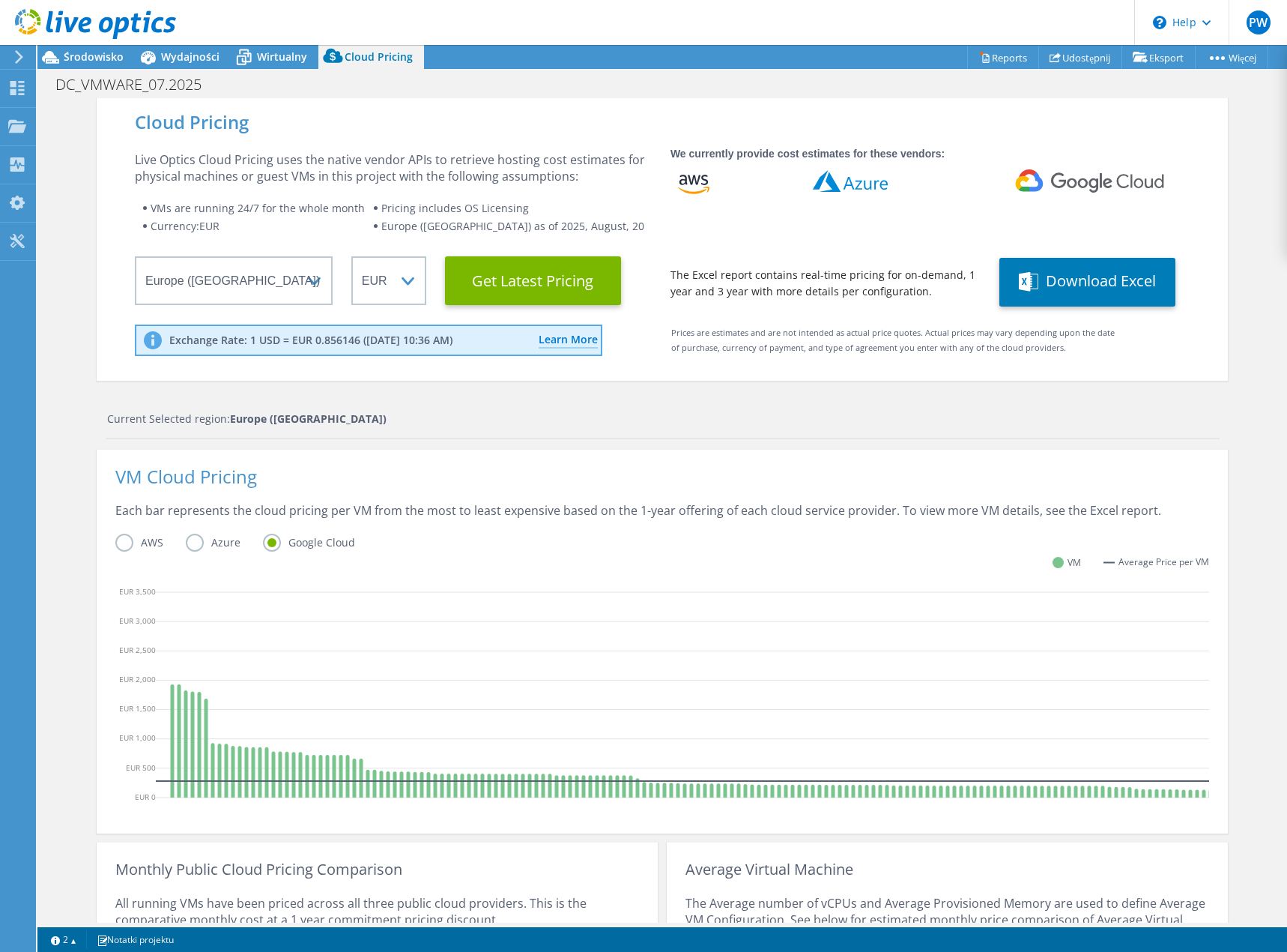
click at [193, 541] on label "Azure" at bounding box center [224, 542] width 77 height 18
click at [0, 0] on input "Azure" at bounding box center [0, 0] width 0 height 0
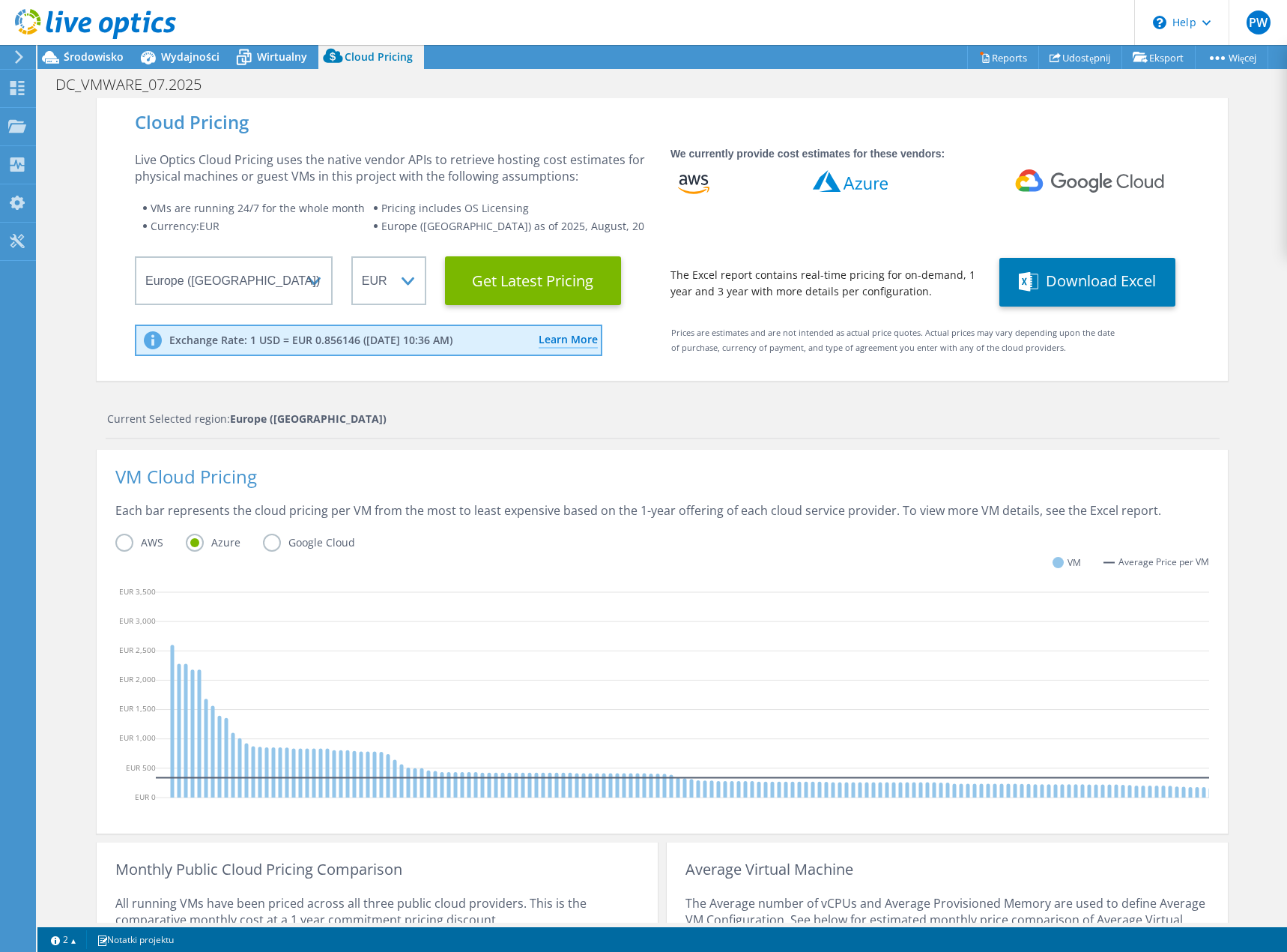
click at [120, 541] on label "AWS" at bounding box center [150, 542] width 71 height 18
click at [0, 0] on input "AWS" at bounding box center [0, 0] width 0 height 0
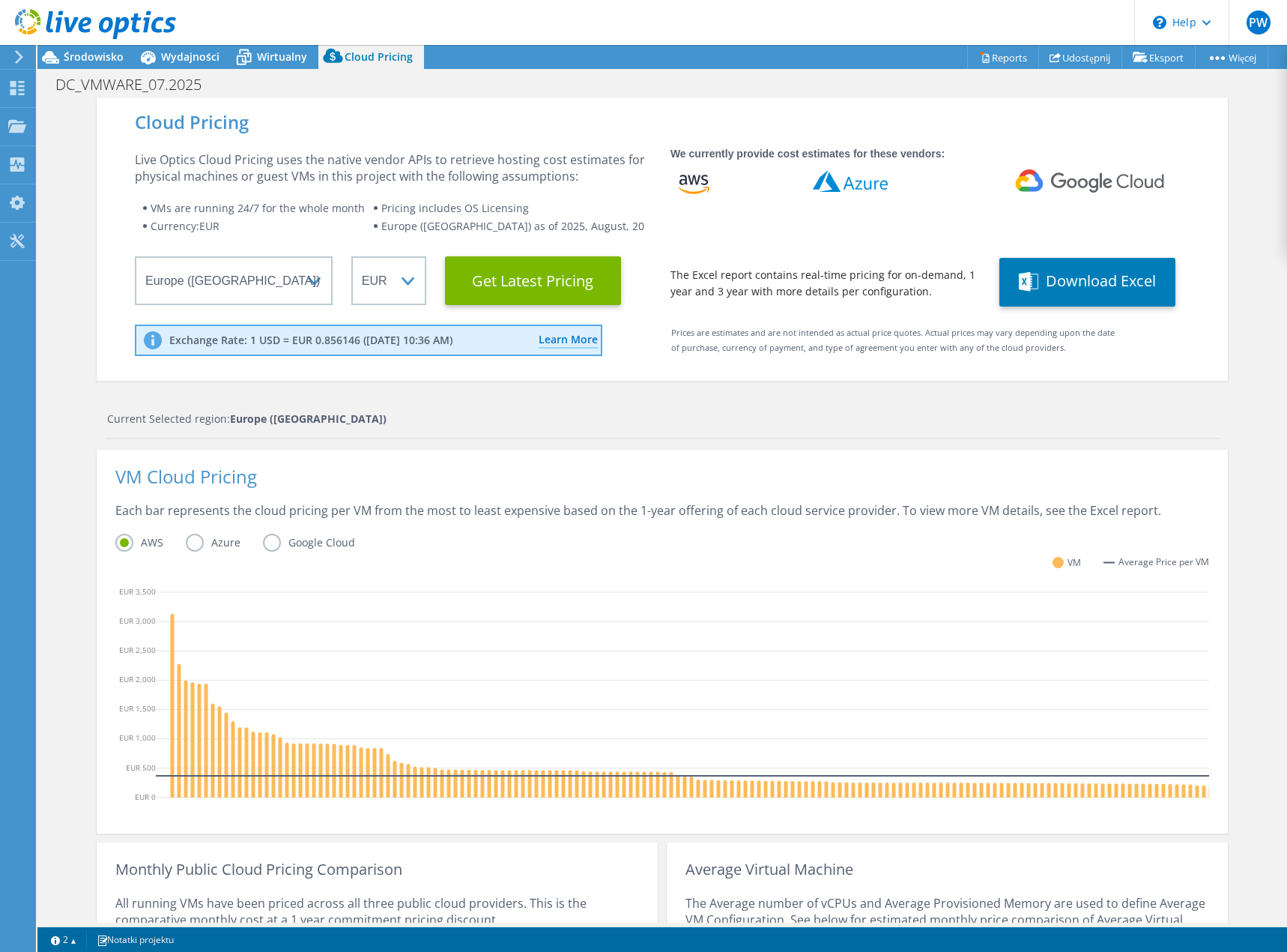
click at [191, 544] on label "Azure" at bounding box center [224, 542] width 77 height 18
click at [0, 0] on input "Azure" at bounding box center [0, 0] width 0 height 0
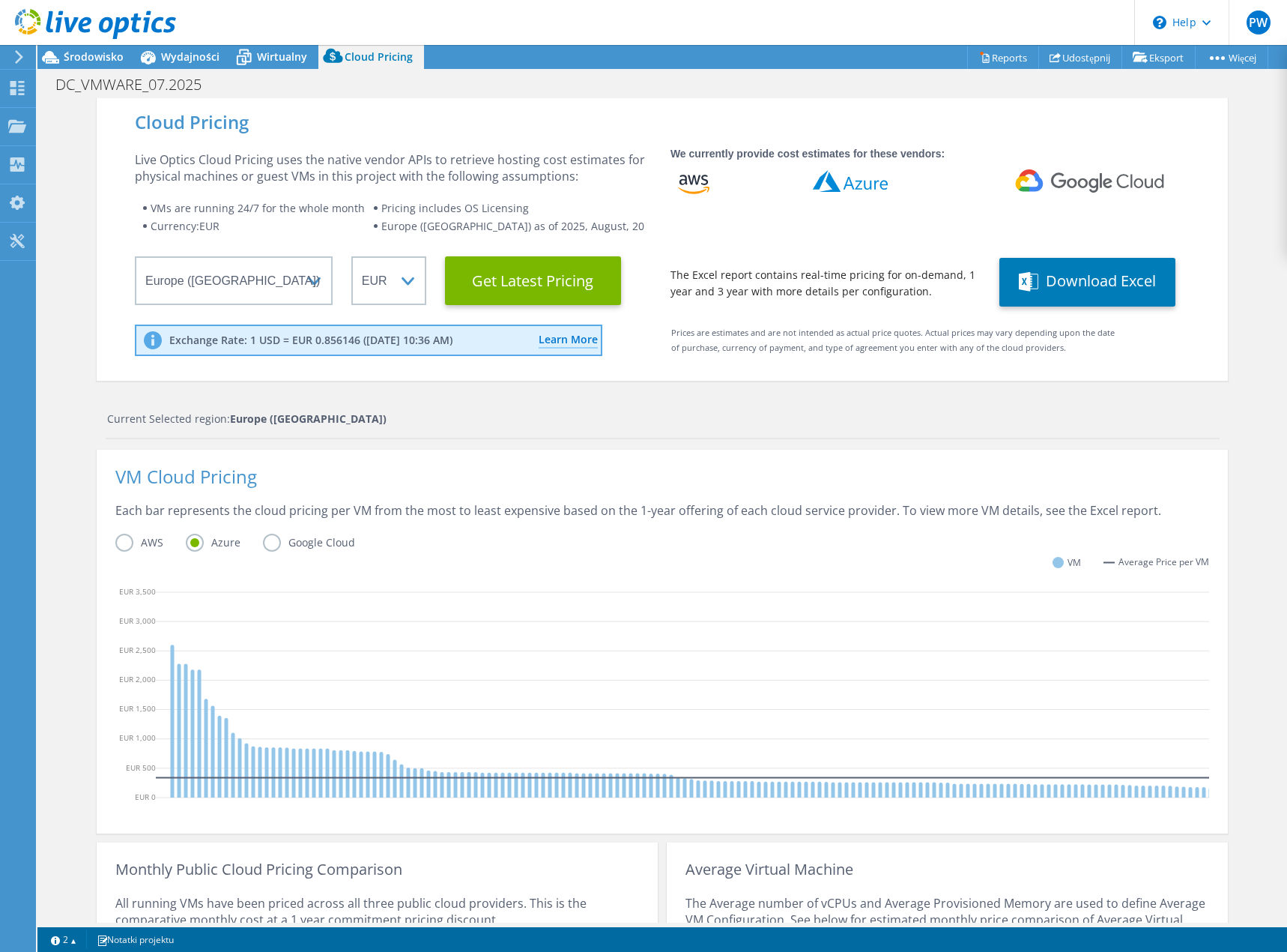
click at [267, 541] on label "Google Cloud" at bounding box center [320, 542] width 115 height 18
click at [0, 0] on input "Google Cloud" at bounding box center [0, 0] width 0 height 0
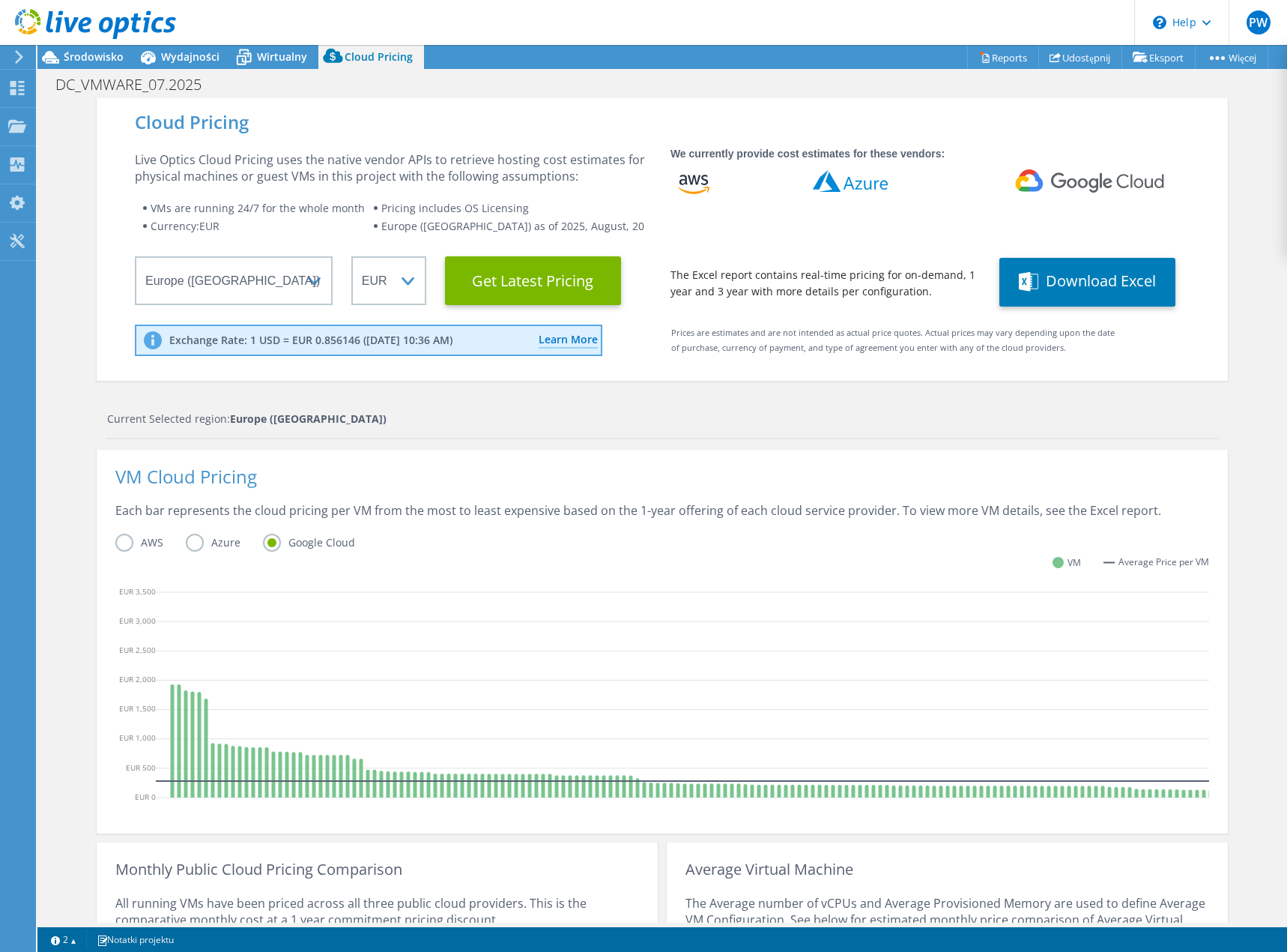
click at [187, 544] on label "Azure" at bounding box center [224, 542] width 77 height 18
click at [0, 0] on input "Azure" at bounding box center [0, 0] width 0 height 0
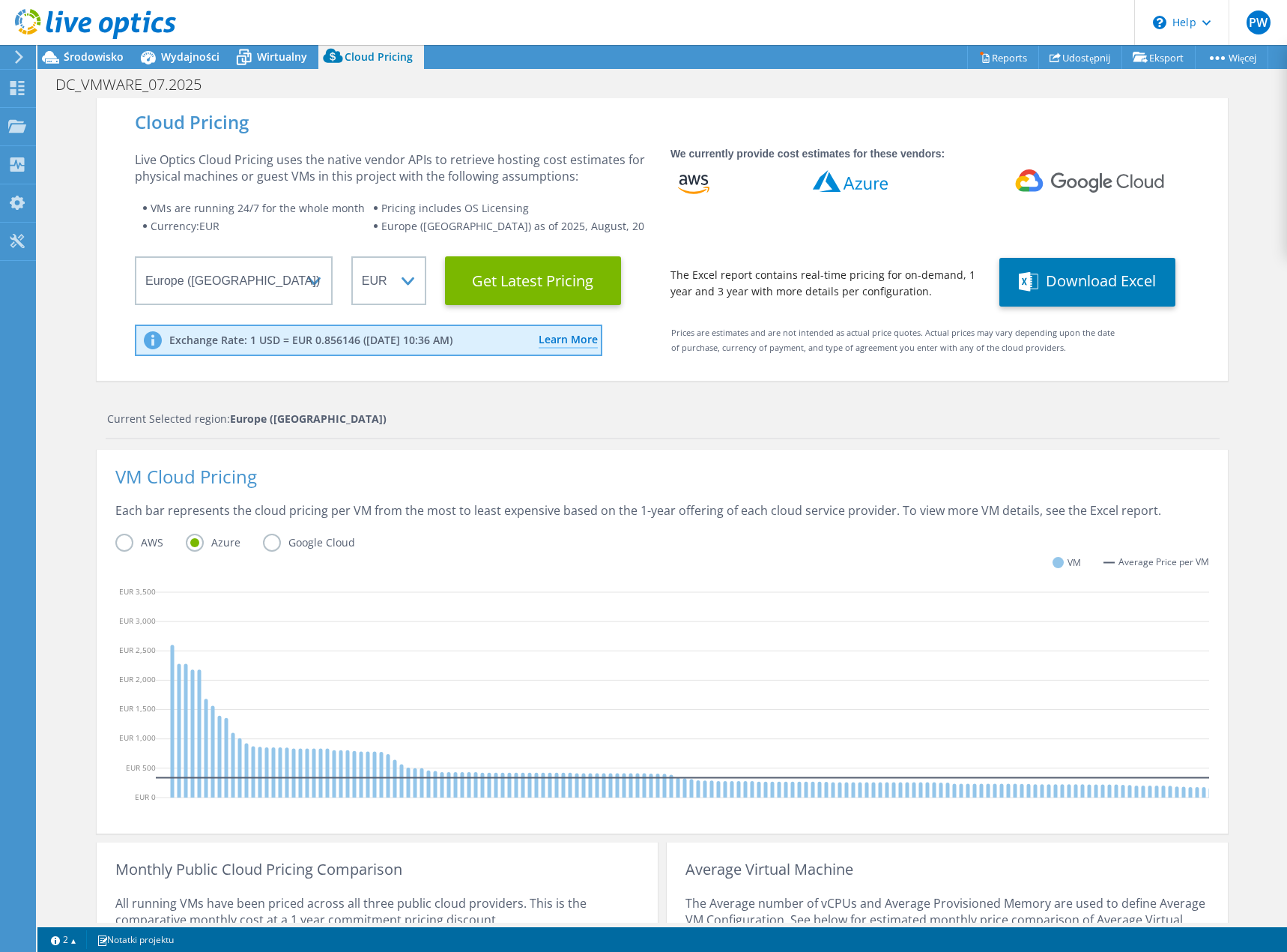
click at [119, 541] on label "AWS" at bounding box center [150, 542] width 71 height 18
click at [0, 0] on input "AWS" at bounding box center [0, 0] width 0 height 0
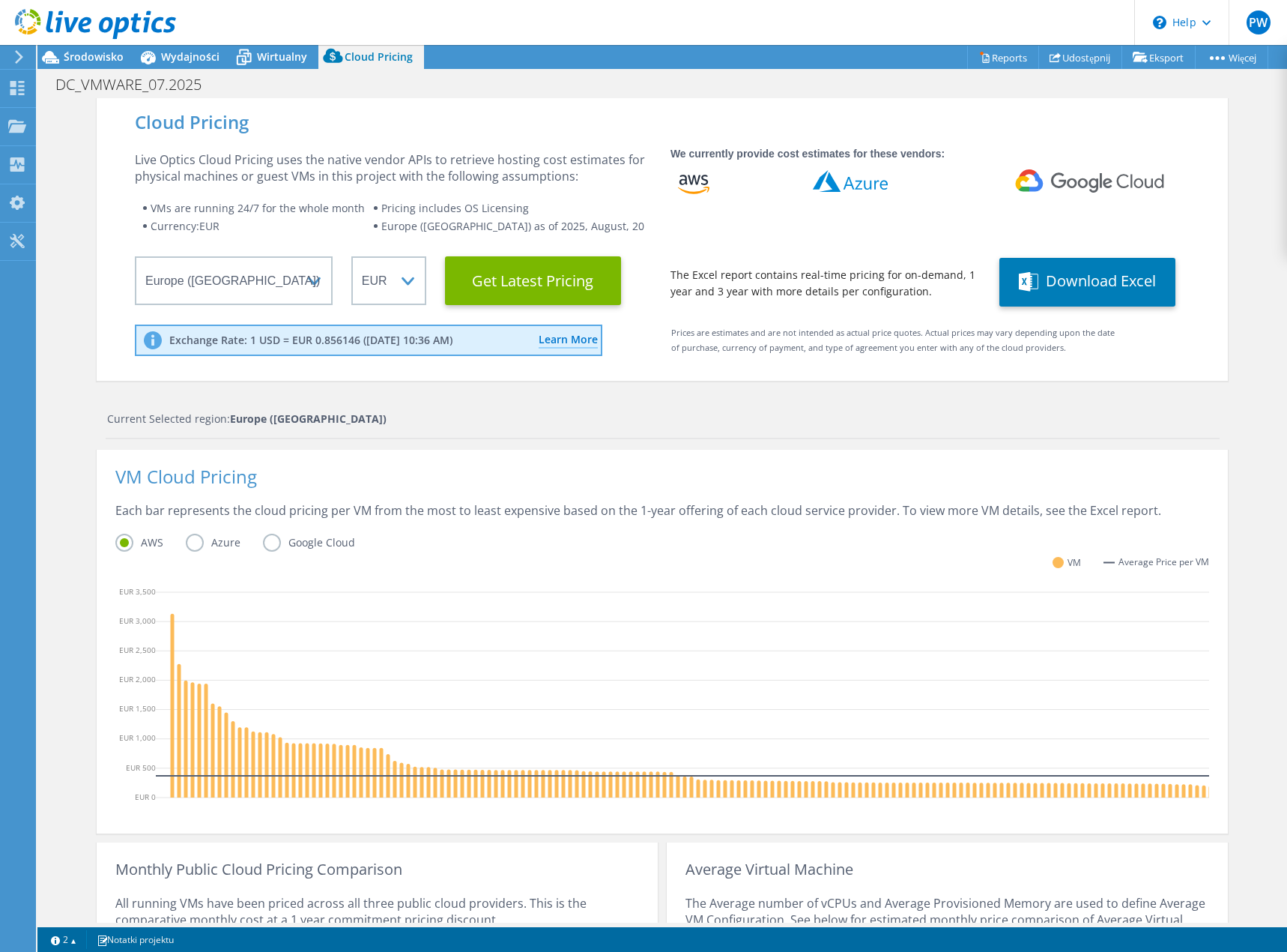
click at [189, 549] on label "Azure" at bounding box center [224, 542] width 77 height 18
click at [0, 0] on input "Azure" at bounding box center [0, 0] width 0 height 0
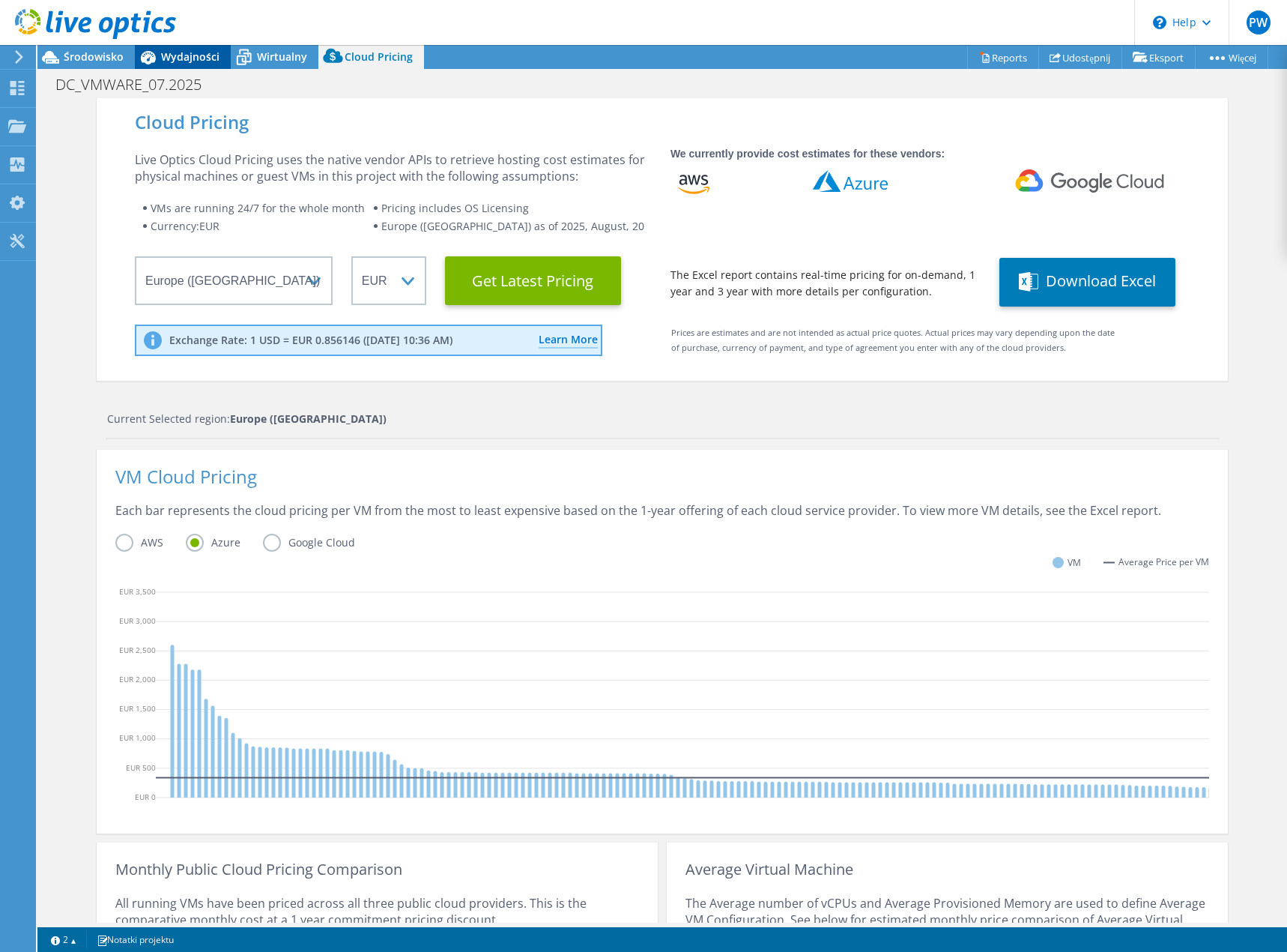
click at [181, 57] on span "Wydajności" at bounding box center [190, 57] width 59 height 15
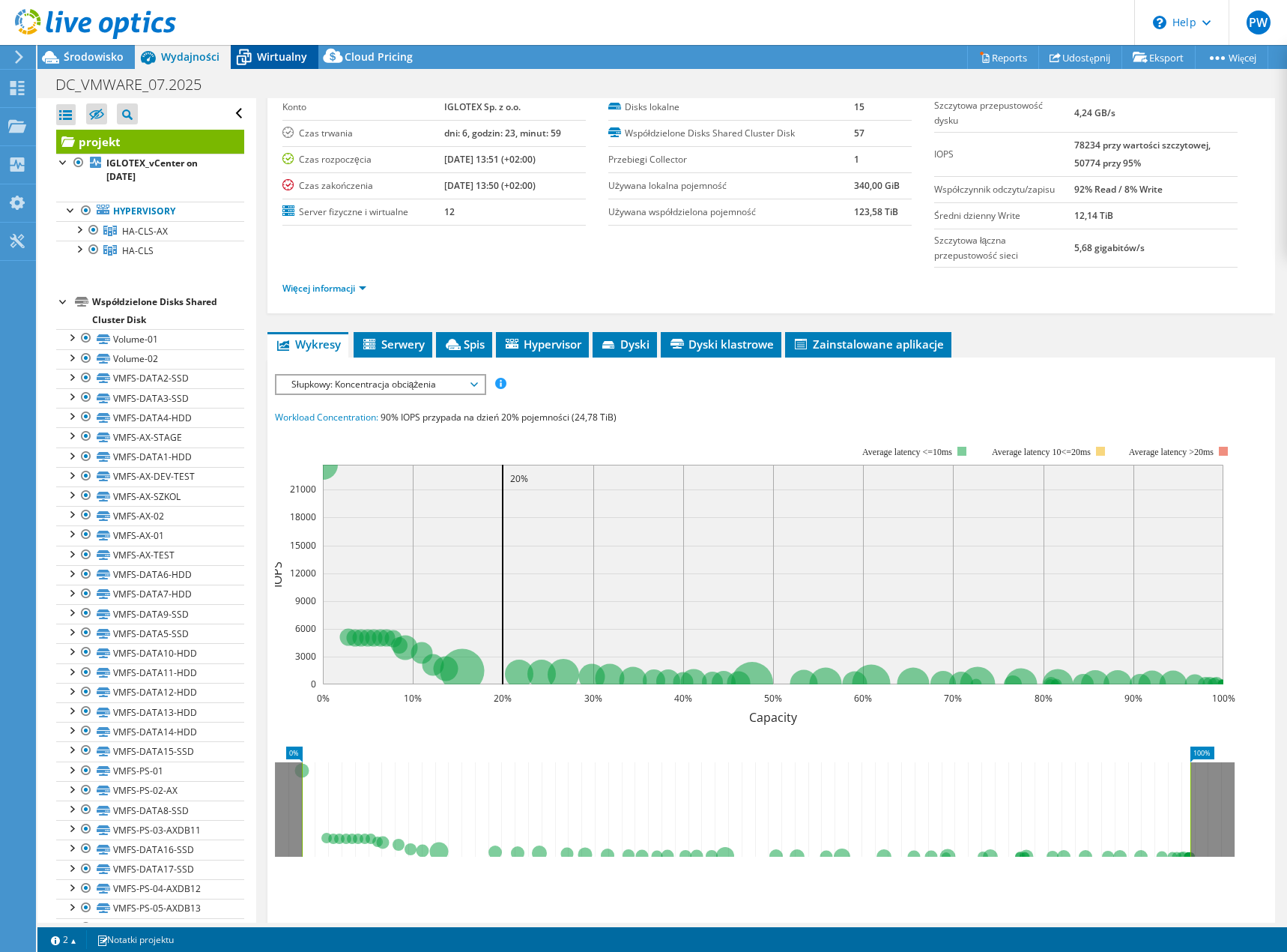
click at [273, 62] on span "Wirtualny" at bounding box center [282, 57] width 50 height 15
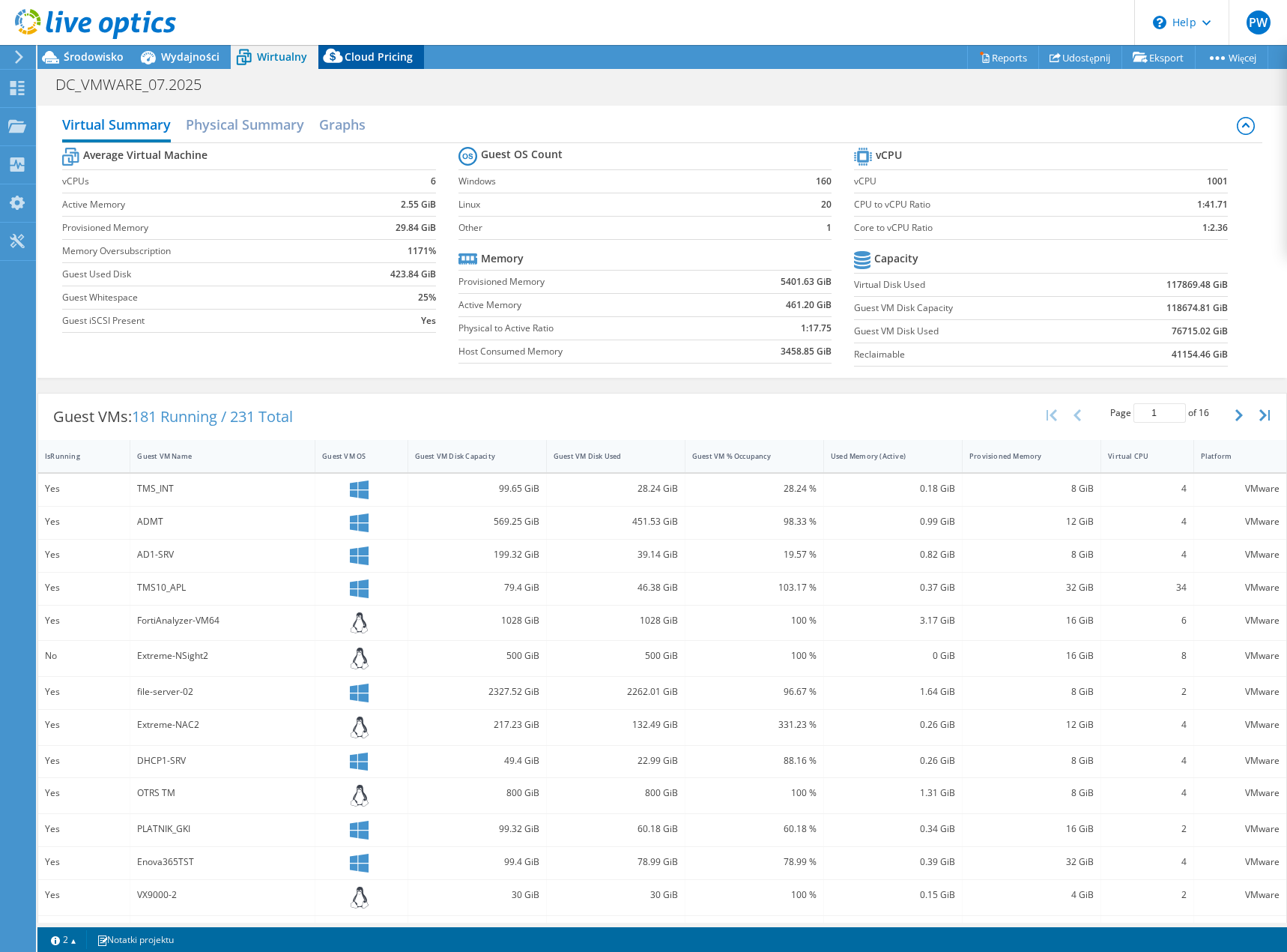
click at [345, 60] on icon at bounding box center [333, 59] width 30 height 30
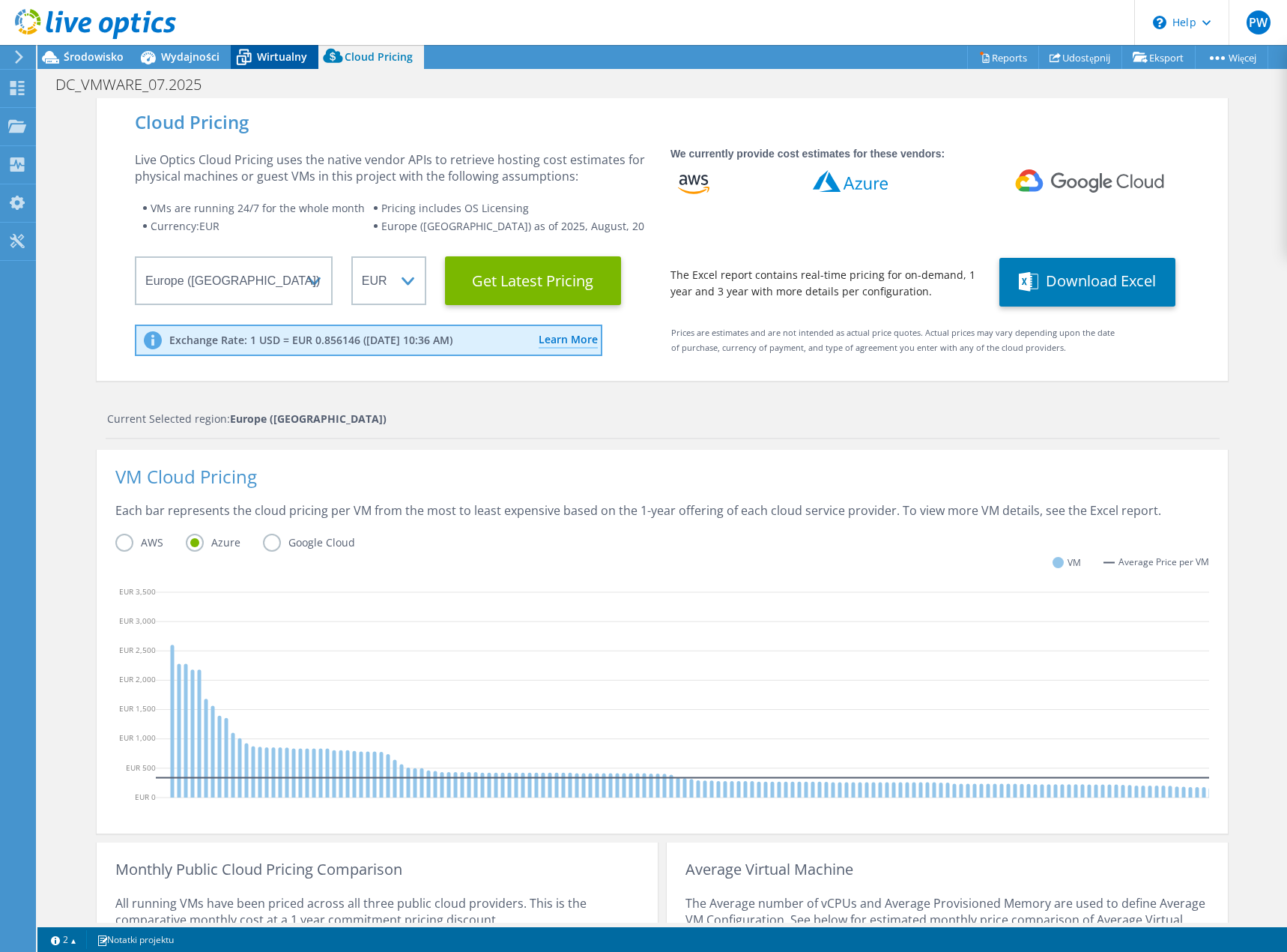
click at [258, 57] on span "Wirtualny" at bounding box center [282, 57] width 50 height 15
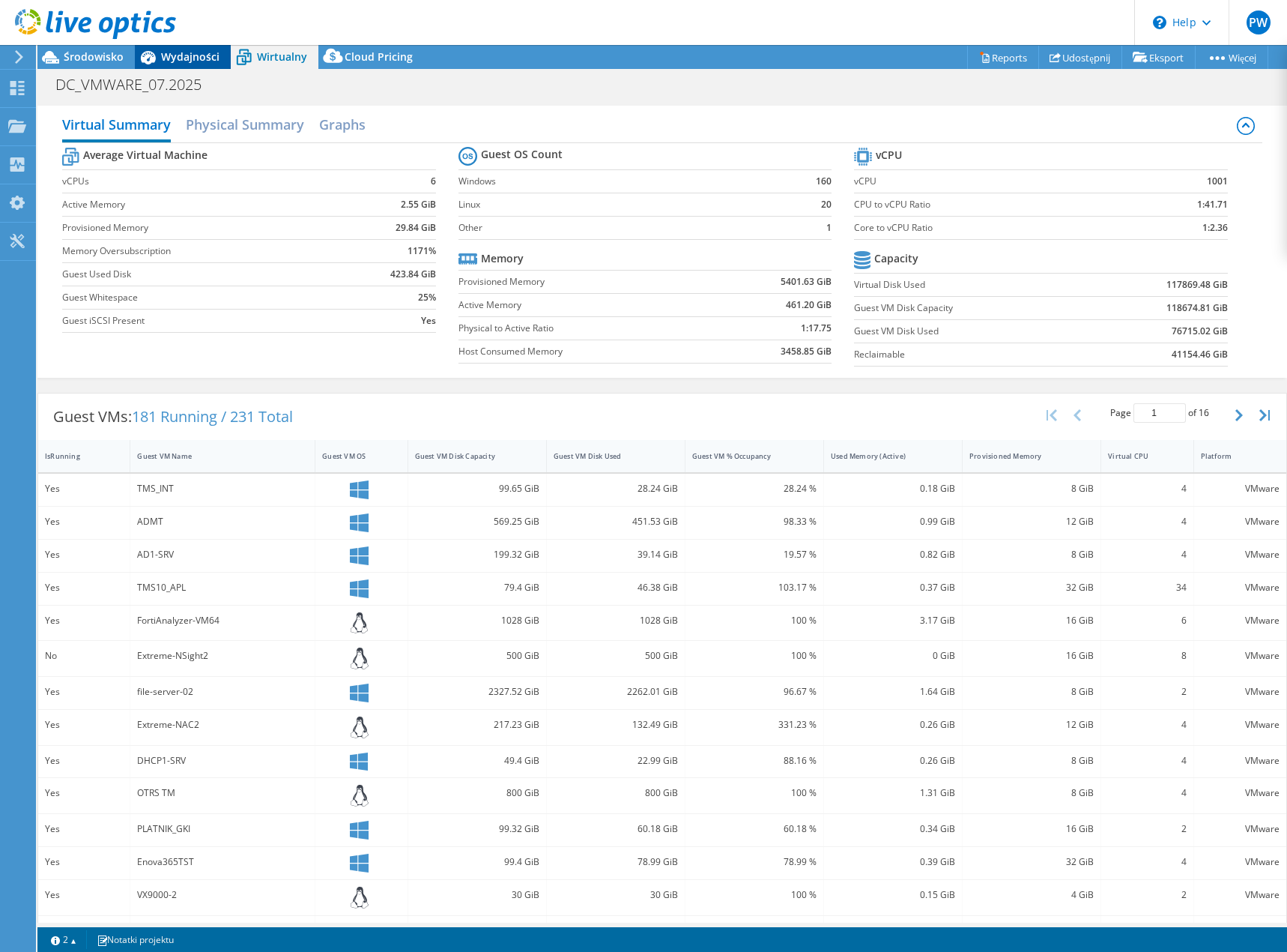
click at [186, 59] on span "Wydajności" at bounding box center [190, 57] width 59 height 15
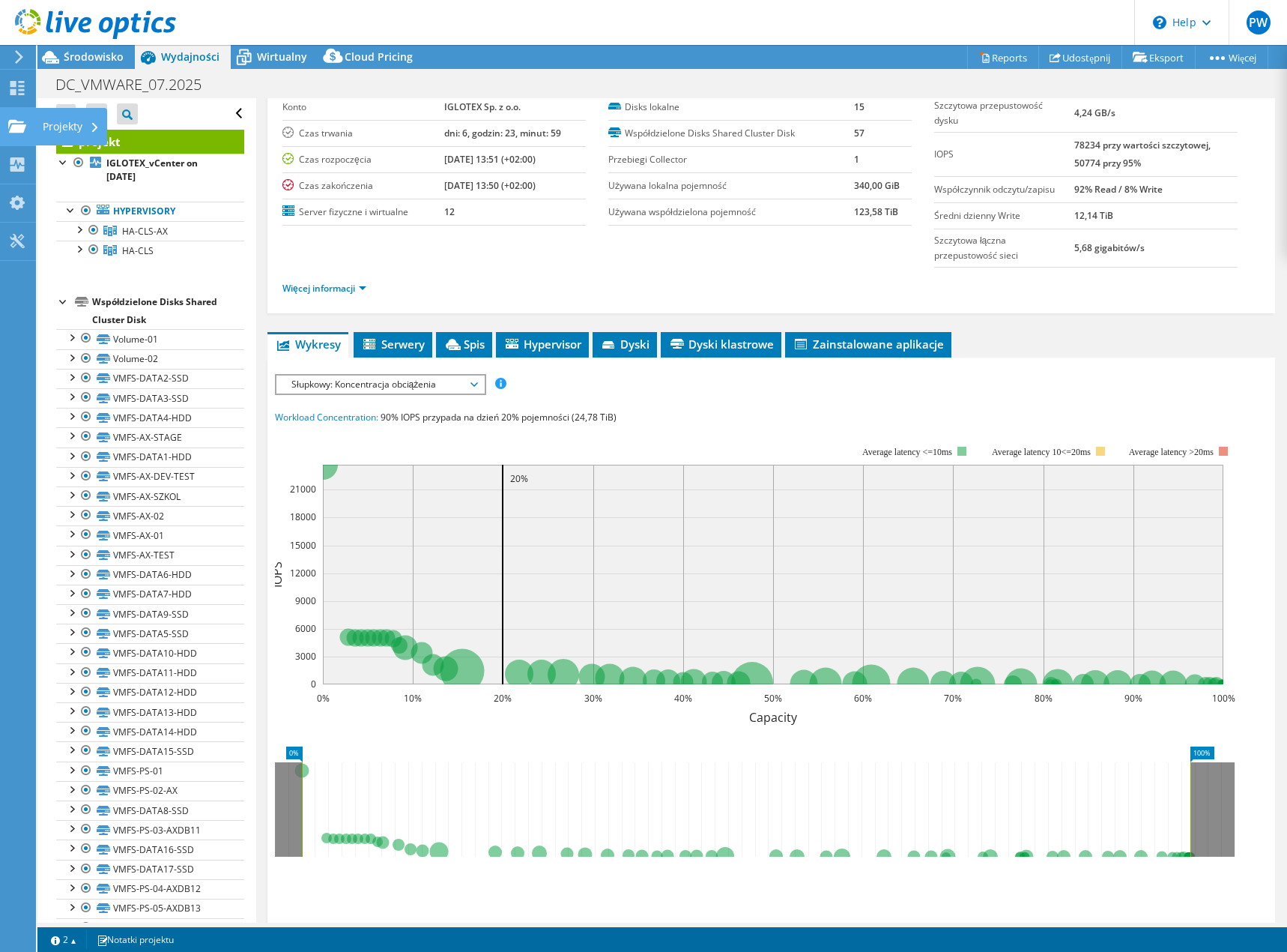
click at [39, 126] on div "Projekty" at bounding box center [71, 127] width 72 height 37
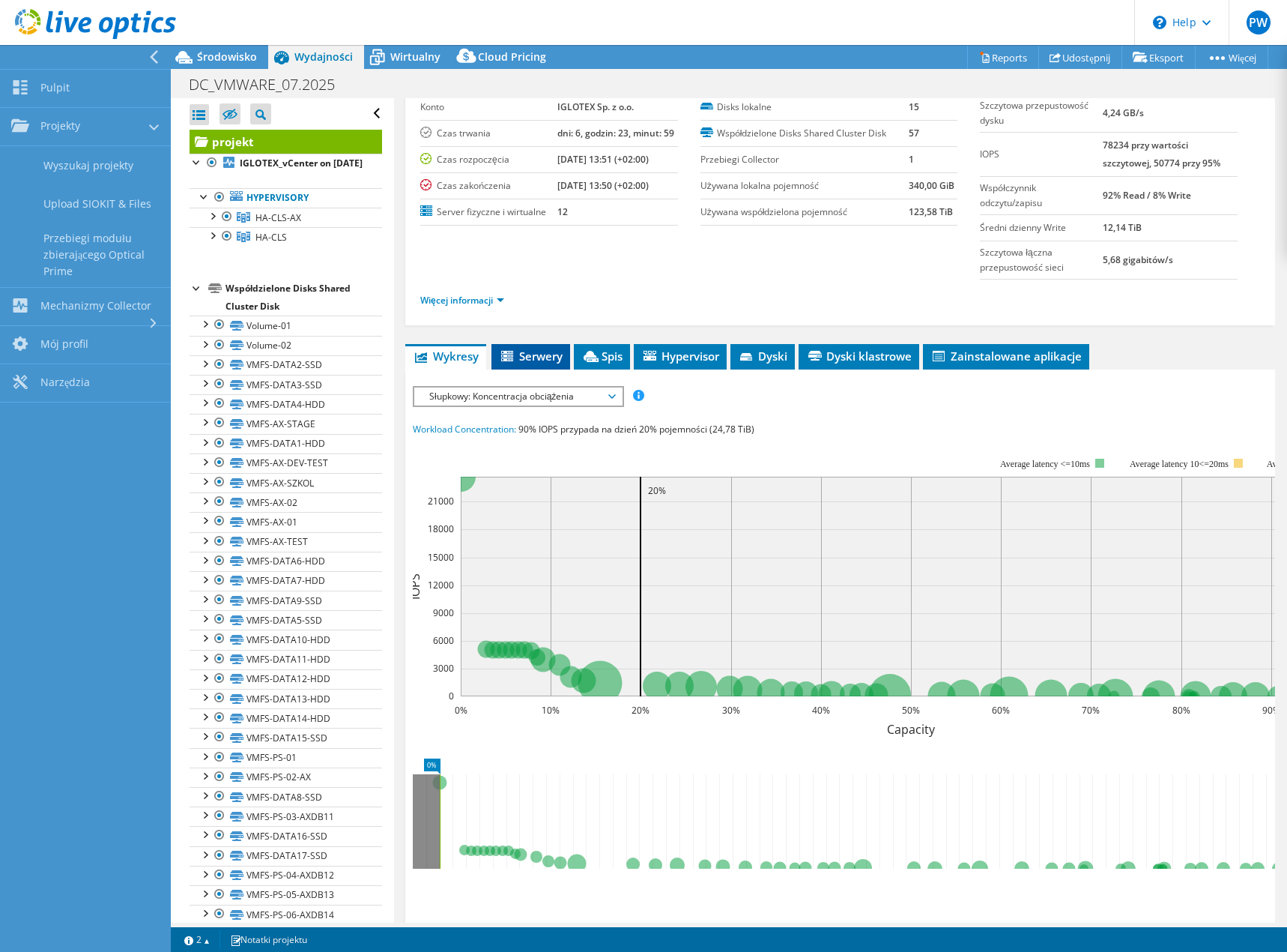
click at [518, 351] on span "Serwery" at bounding box center [531, 356] width 63 height 15
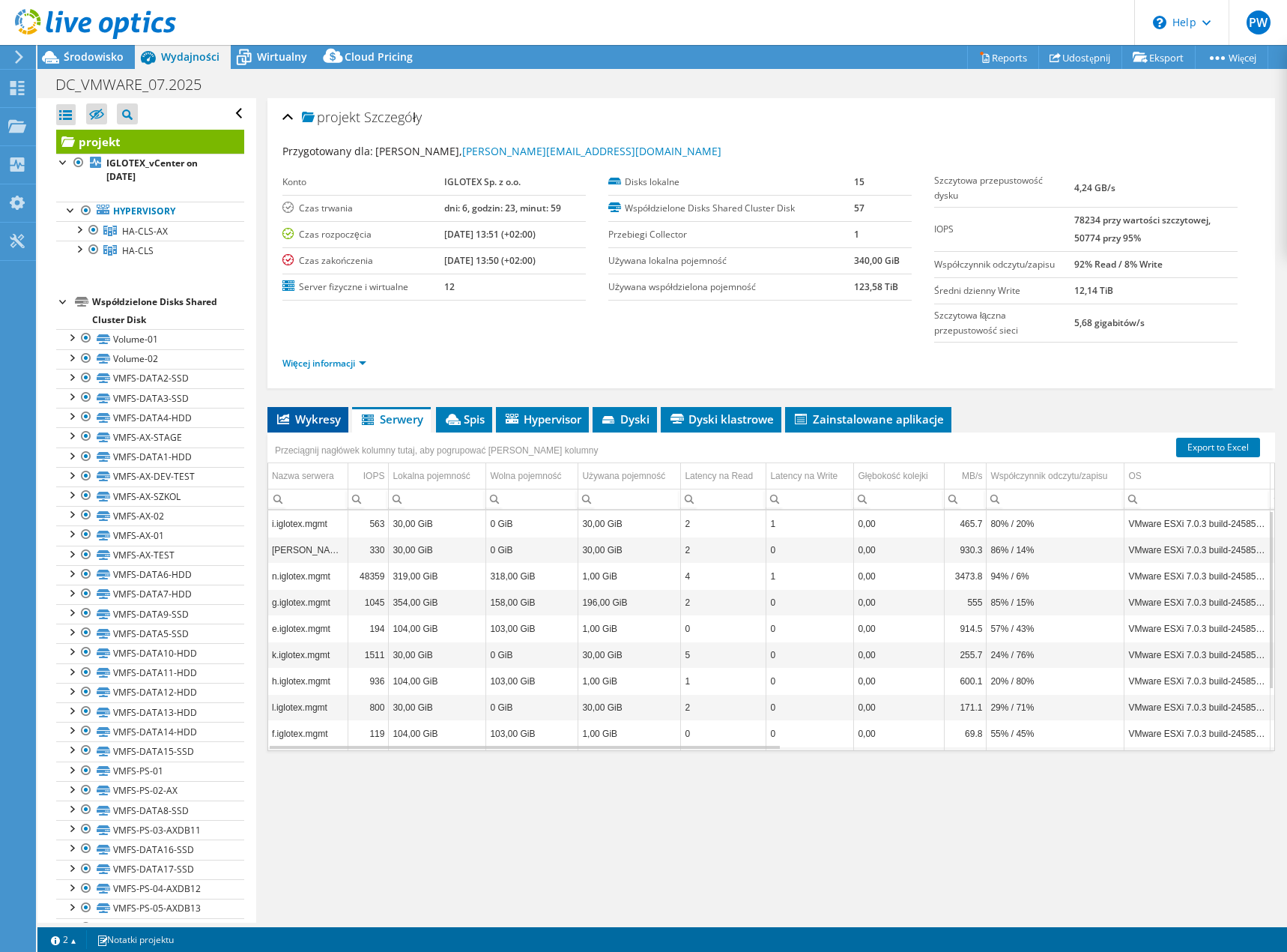
click at [312, 419] on span "Wykresy" at bounding box center [307, 419] width 66 height 15
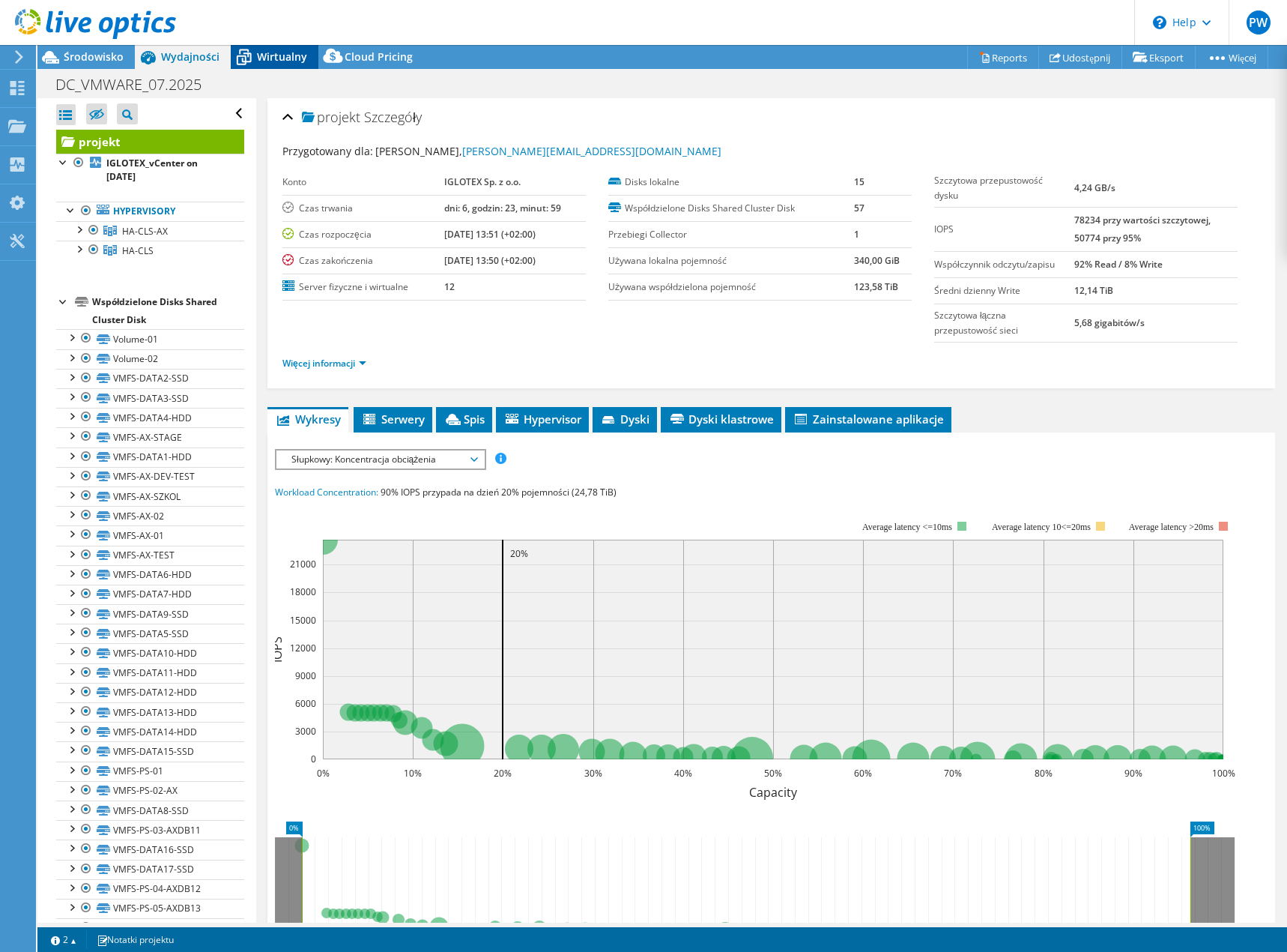
click at [276, 61] on span "Wirtualny" at bounding box center [282, 57] width 50 height 15
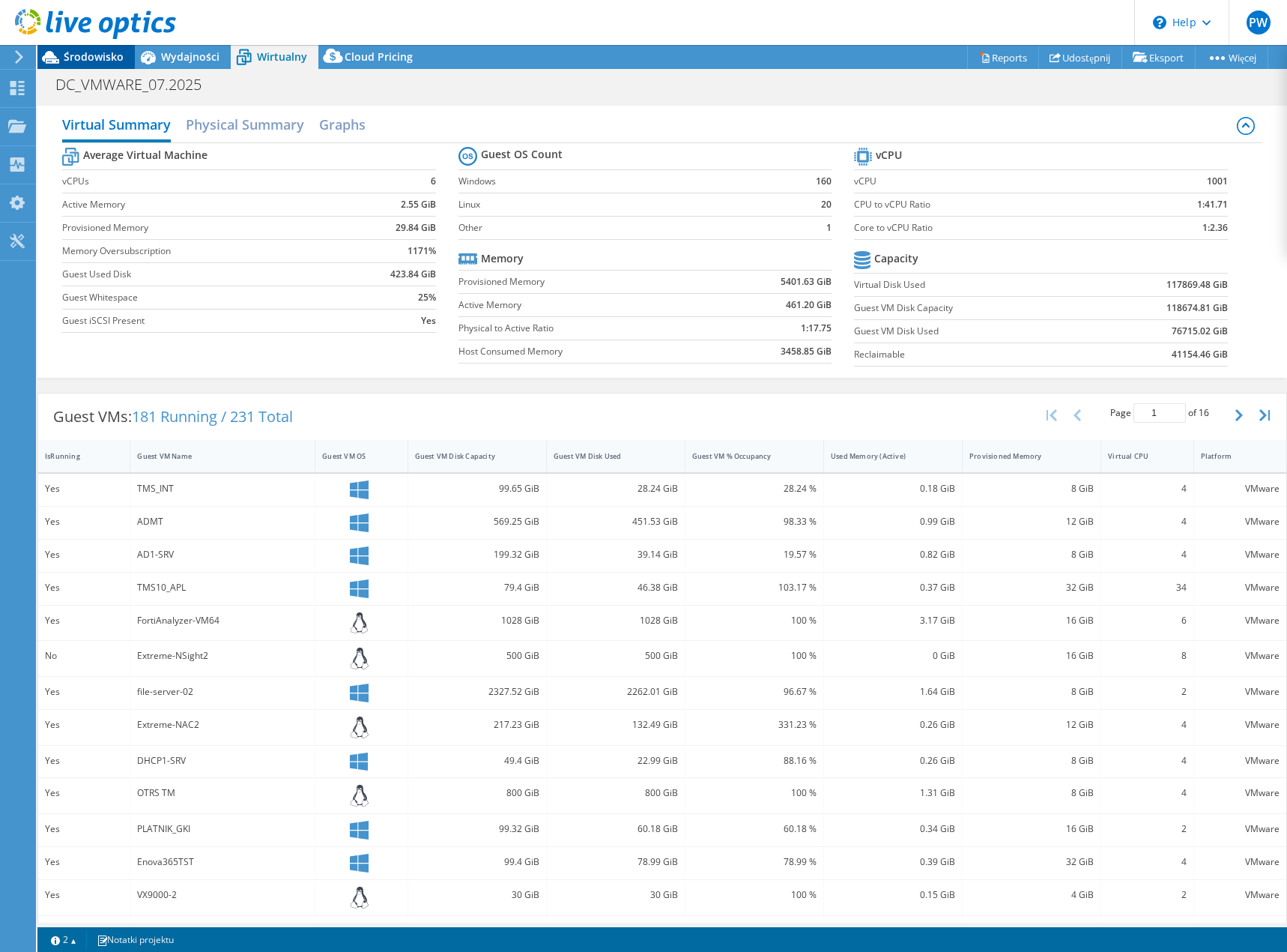
click at [70, 65] on div "Środowisko" at bounding box center [86, 56] width 98 height 24
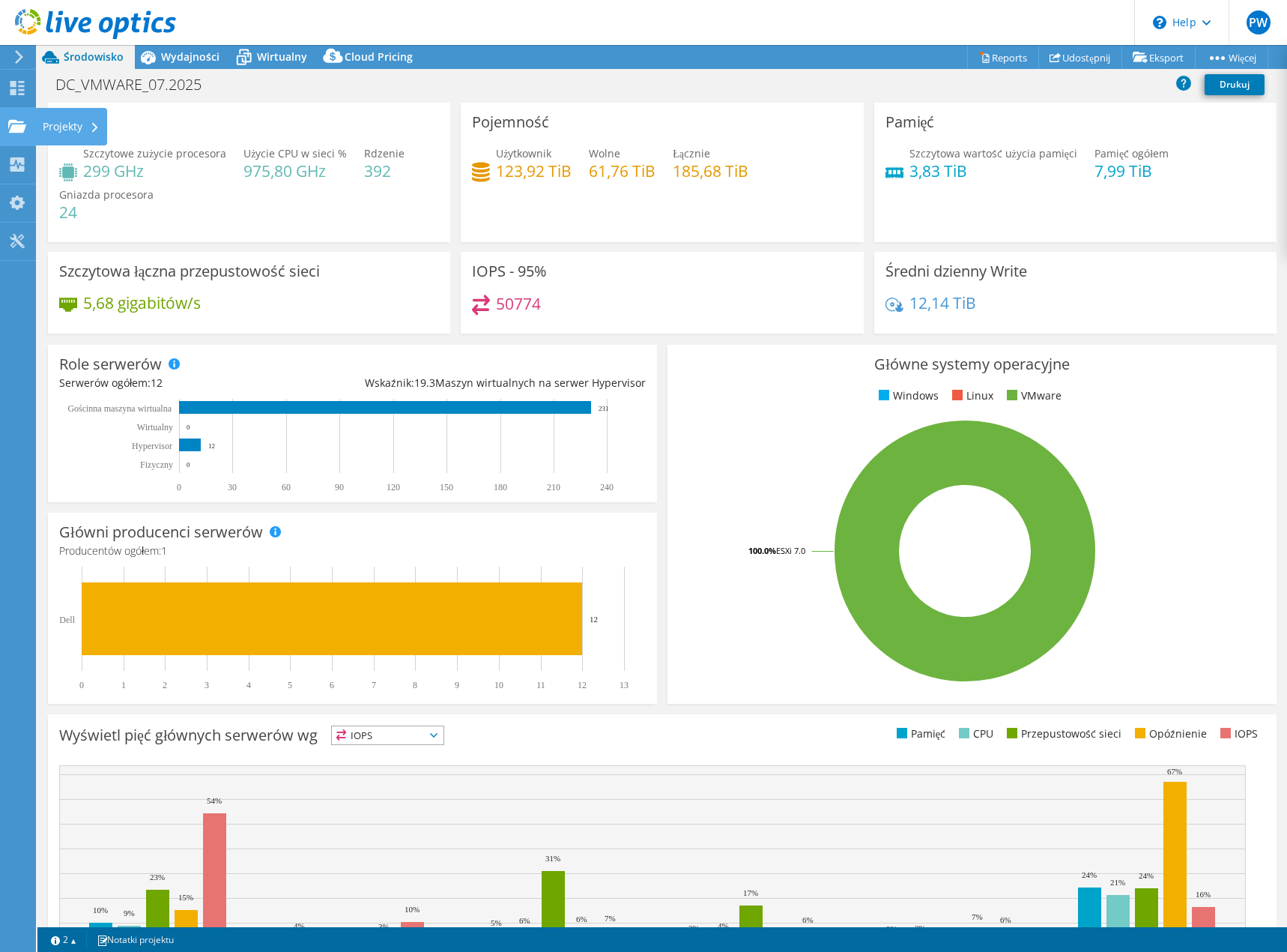
click at [69, 126] on div "Projekty" at bounding box center [71, 127] width 72 height 37
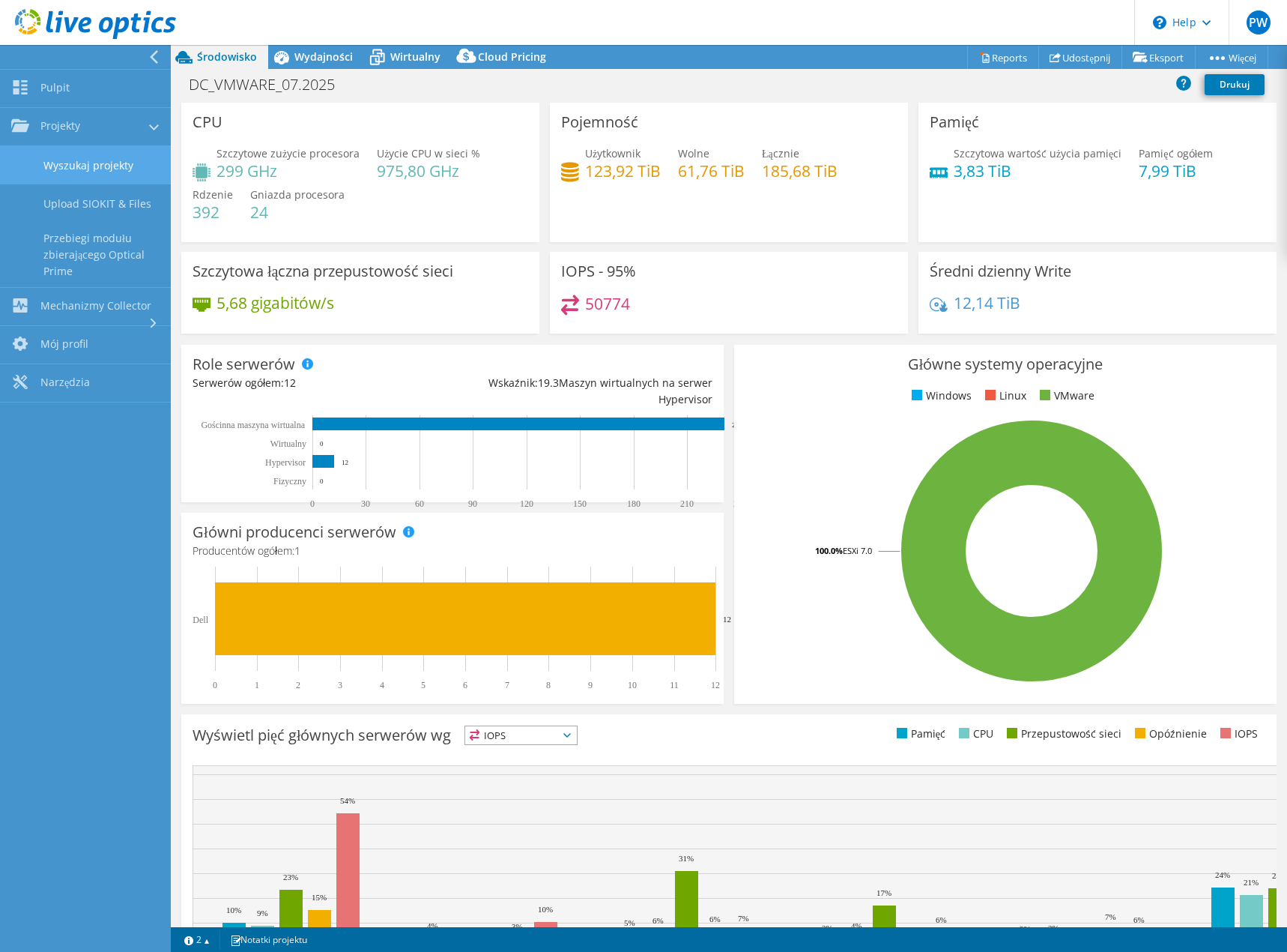
click at [86, 164] on link "Wyszukaj projekty" at bounding box center [85, 165] width 171 height 38
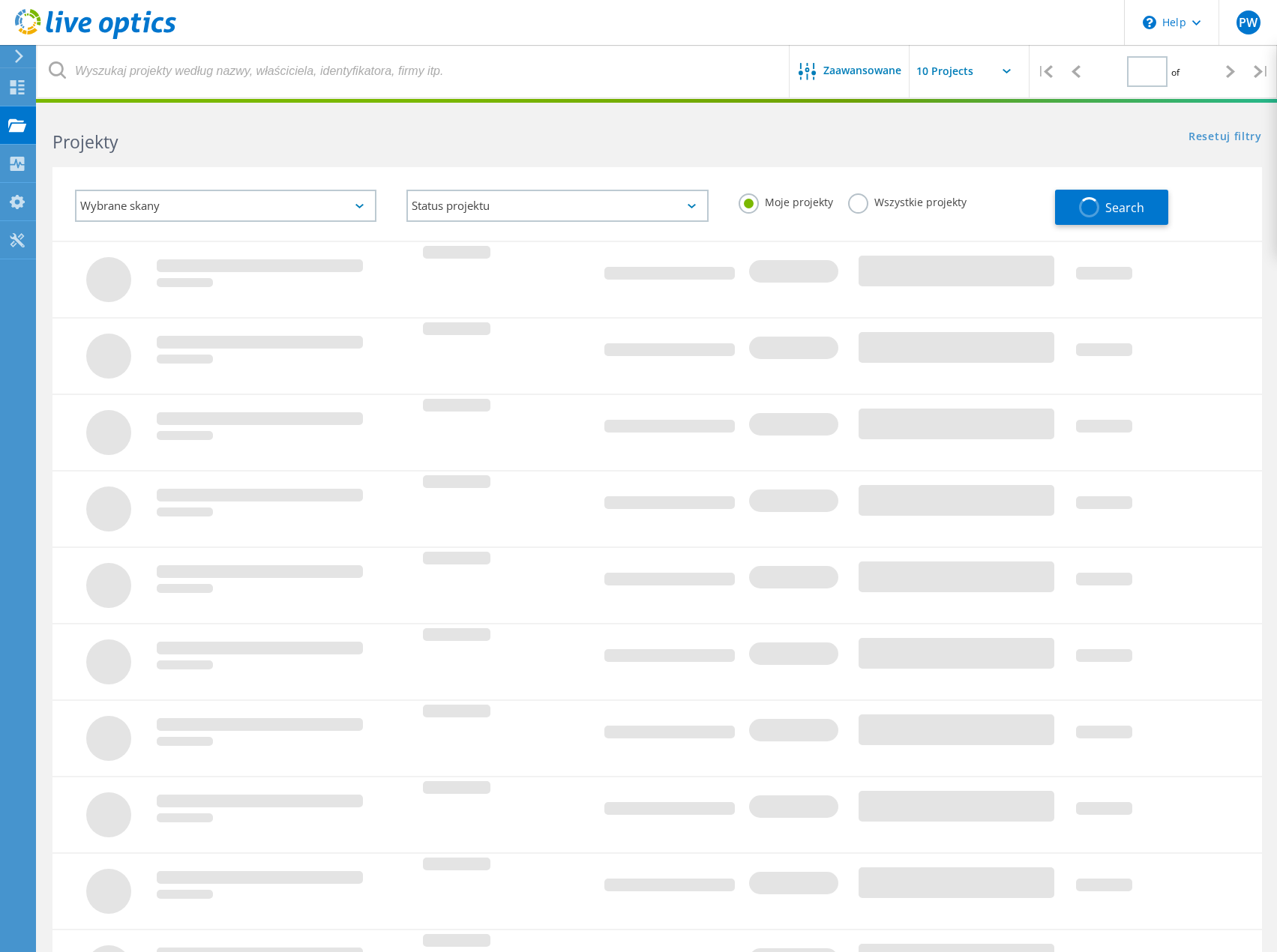
type input "1"
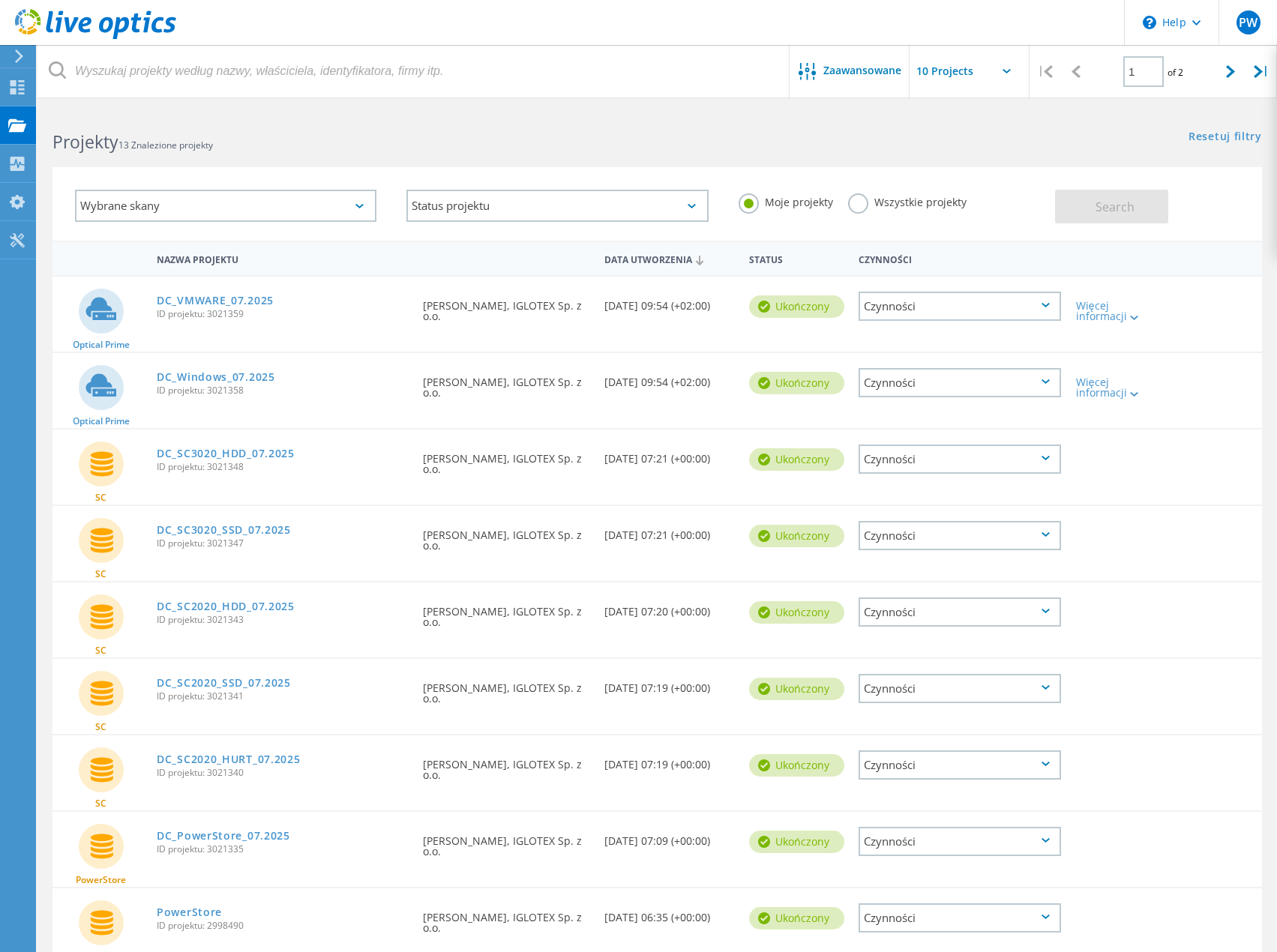
scroll to position [148, 0]
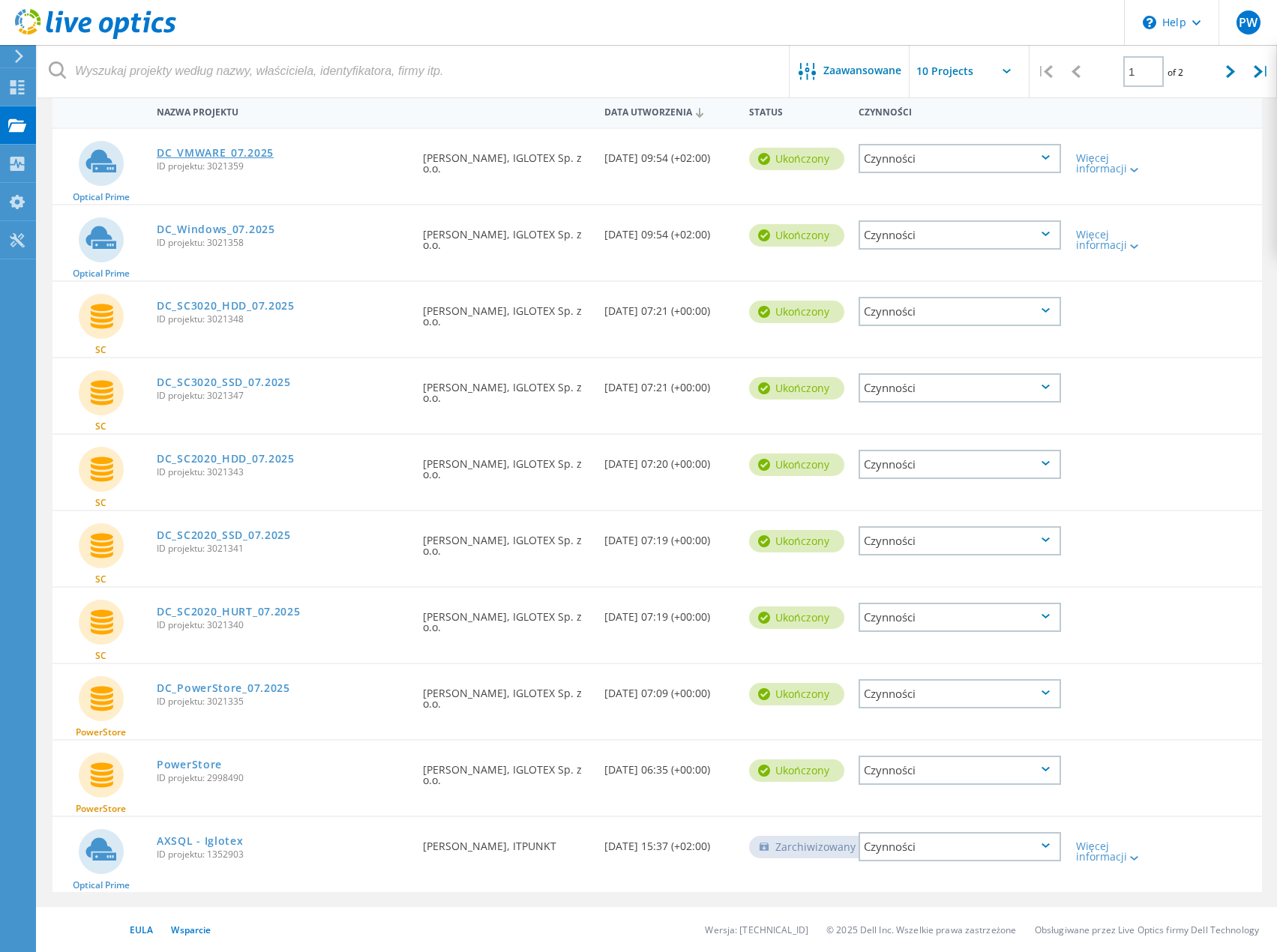
click at [238, 151] on link "DC_VMWARE_07.2025" at bounding box center [216, 153] width 117 height 11
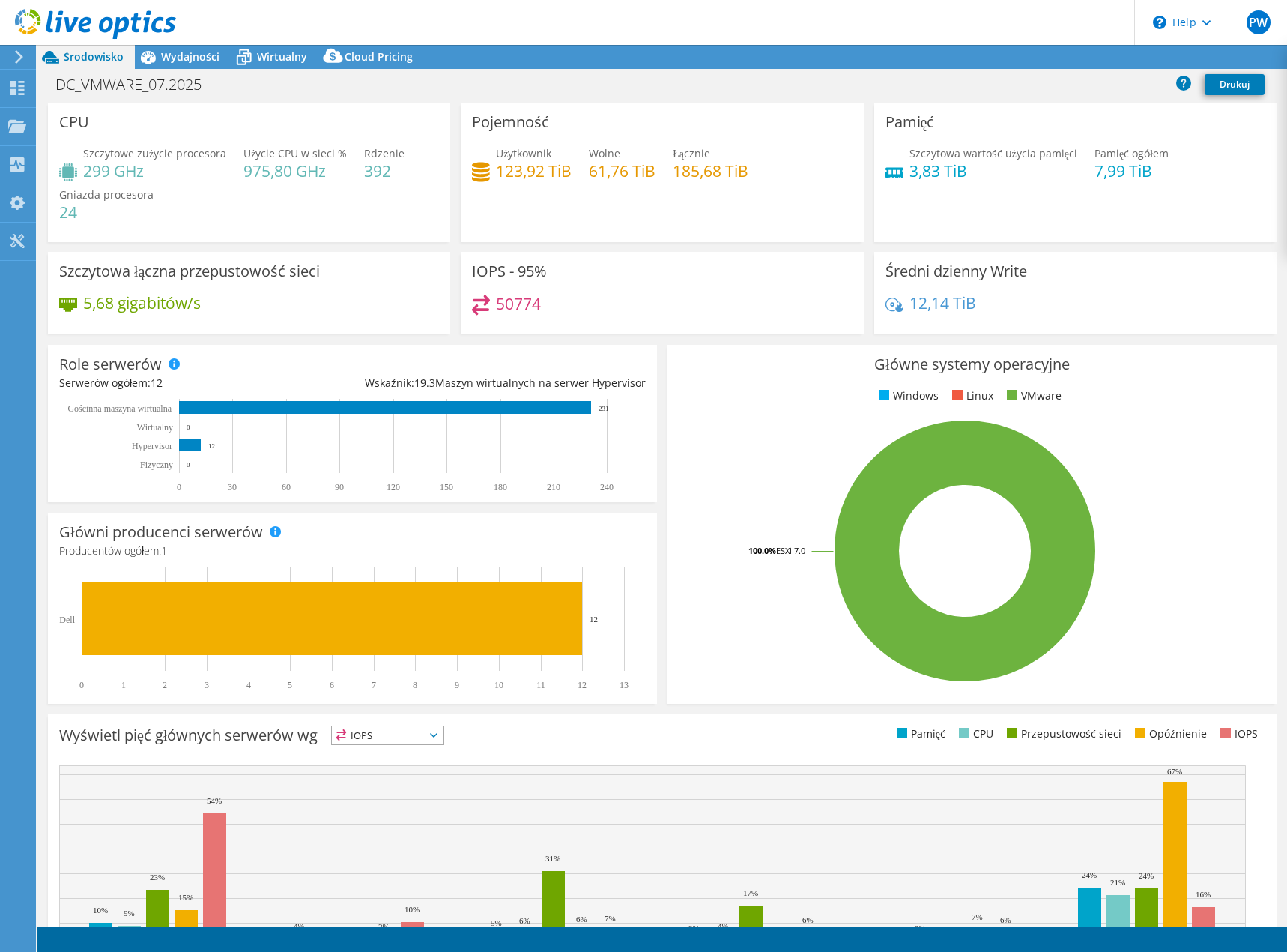
select select "EUFrankfurt"
select select "EUR"
click at [186, 60] on span "Wydajności" at bounding box center [190, 57] width 59 height 15
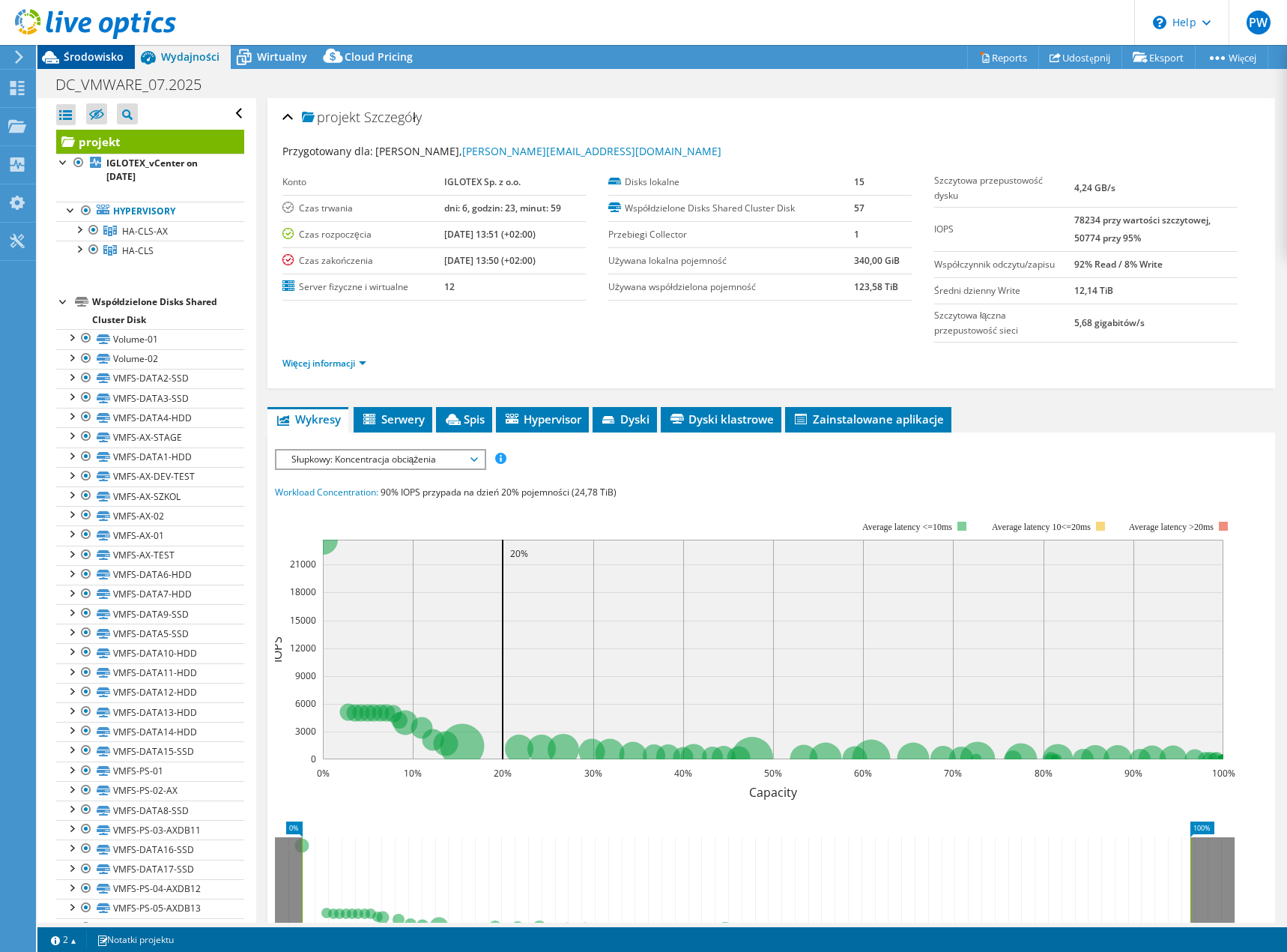
click at [73, 61] on span "Środowisko" at bounding box center [93, 57] width 60 height 15
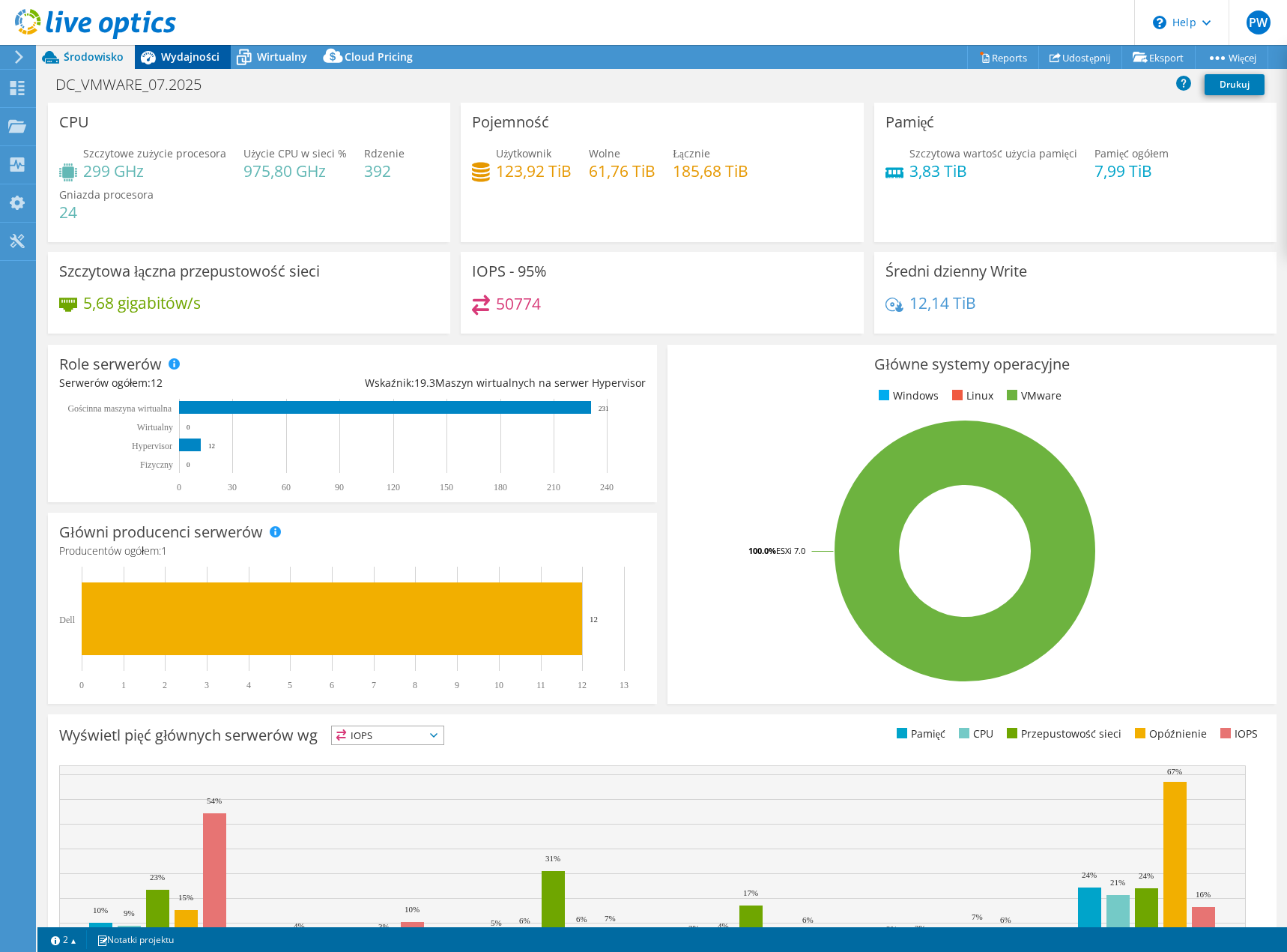
click at [169, 57] on span "Wydajności" at bounding box center [190, 57] width 59 height 15
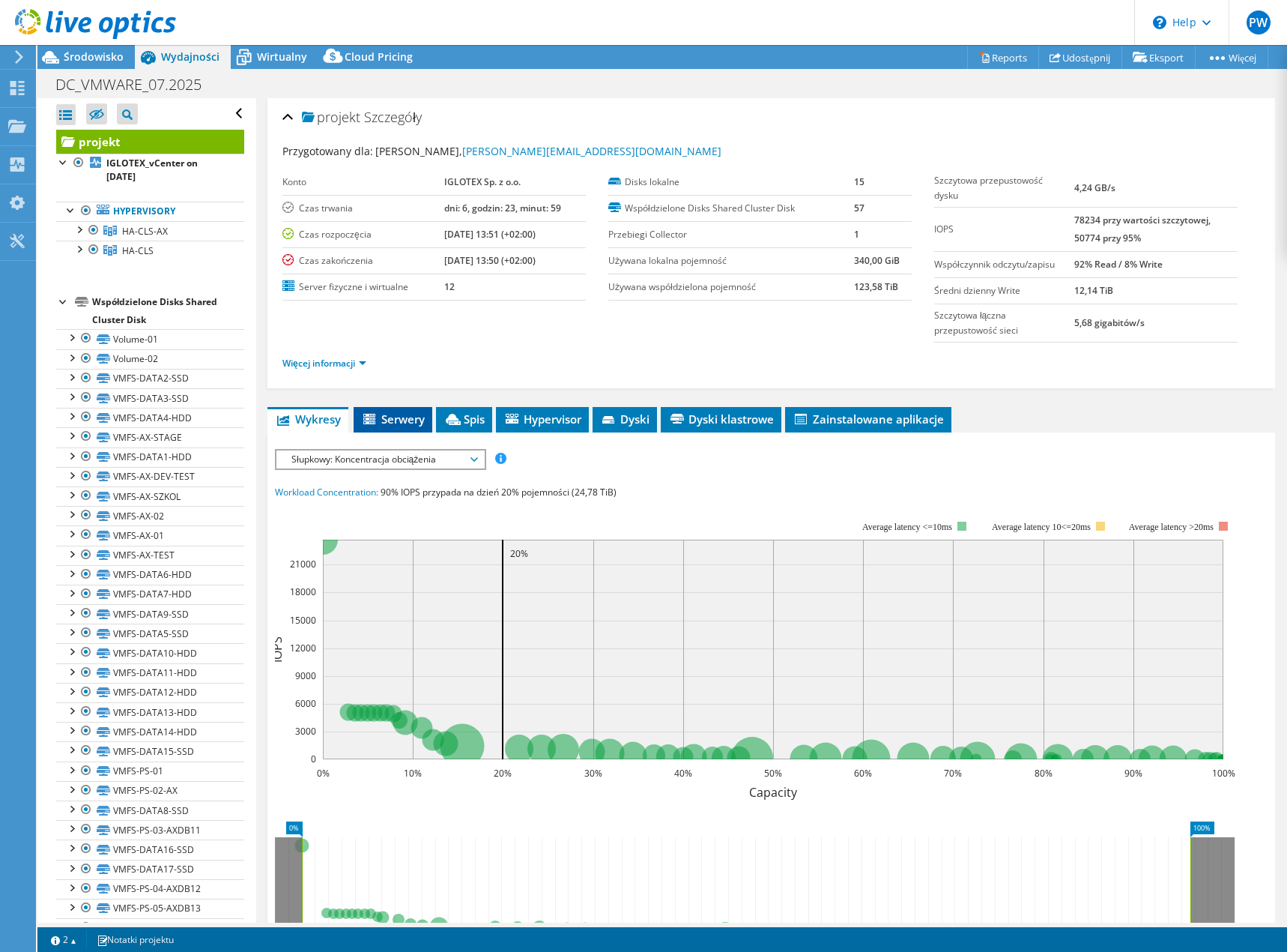
click at [407, 419] on span "Serwery" at bounding box center [393, 419] width 63 height 15
